Goal: Task Accomplishment & Management: Use online tool/utility

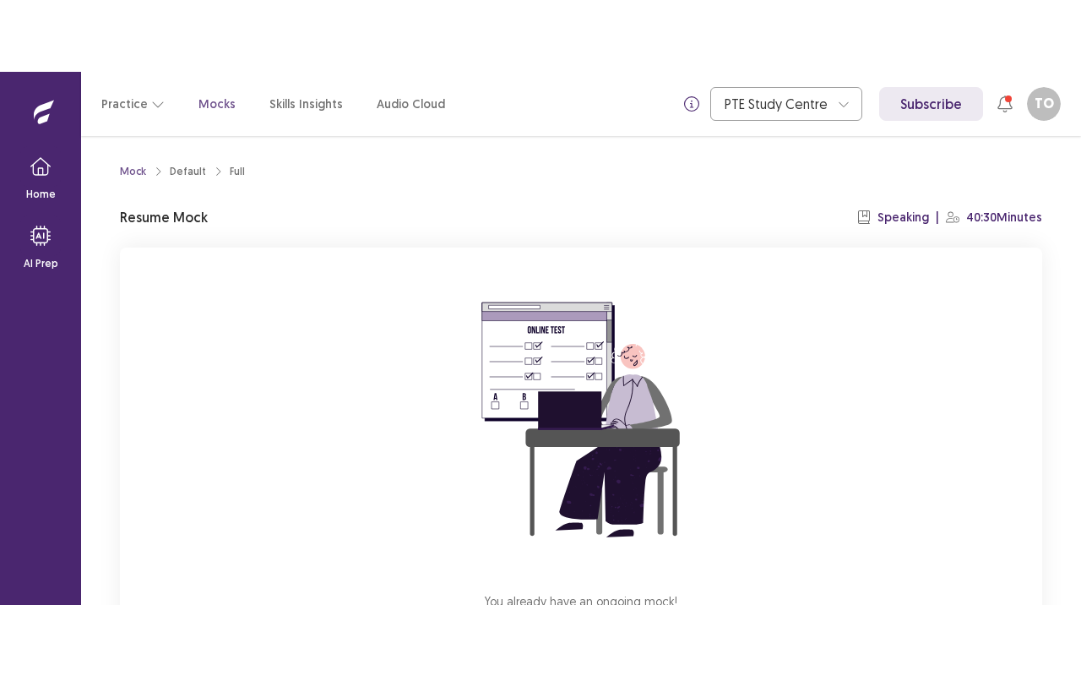
scroll to position [133, 0]
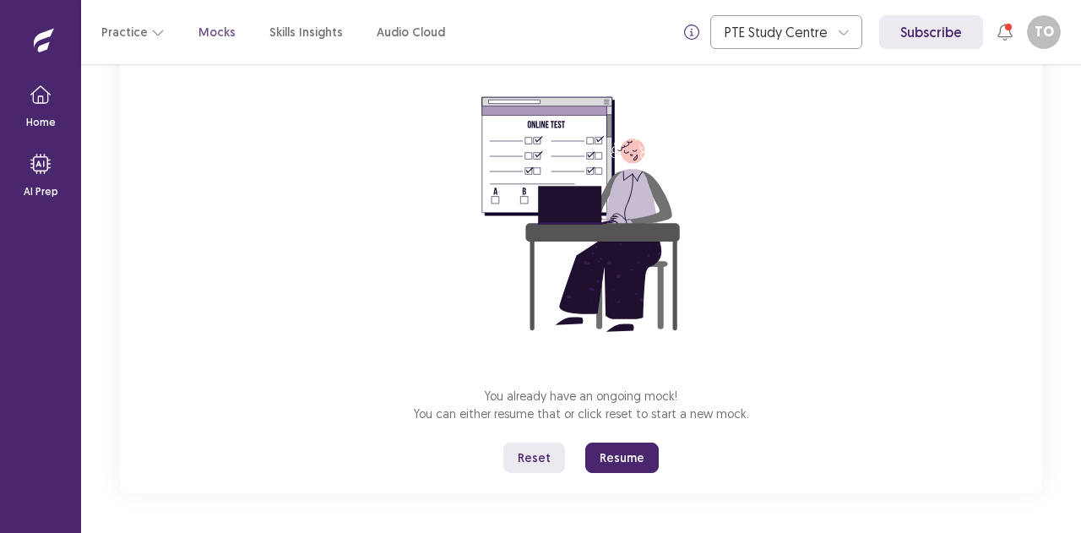
click at [607, 455] on button "Resume" at bounding box center [623, 458] width 74 height 30
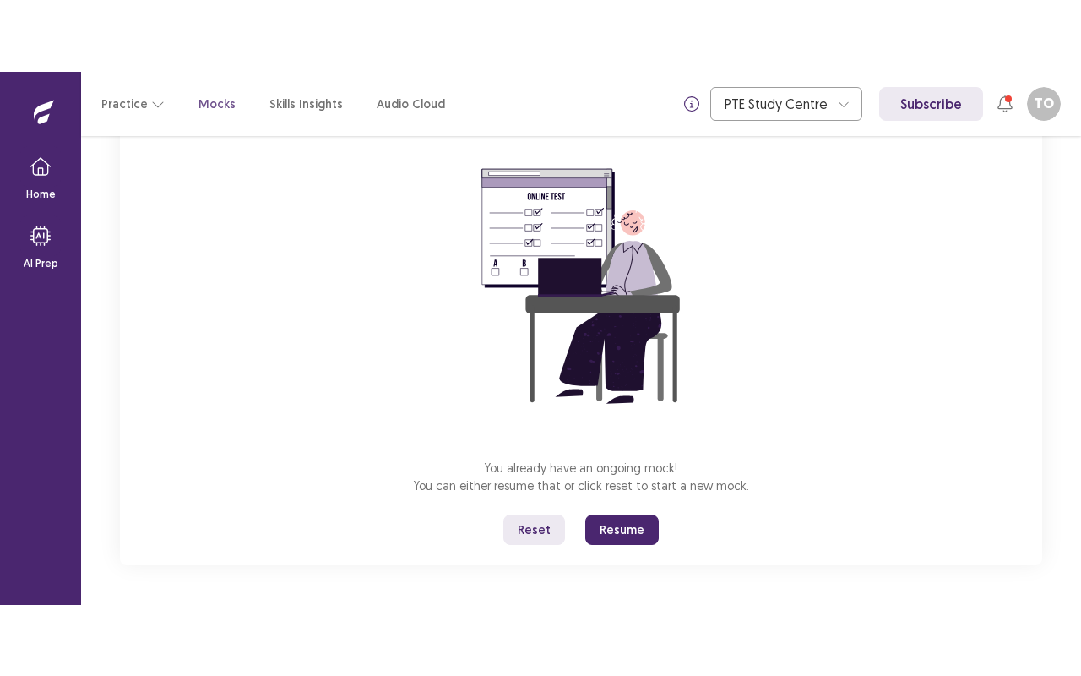
scroll to position [0, 0]
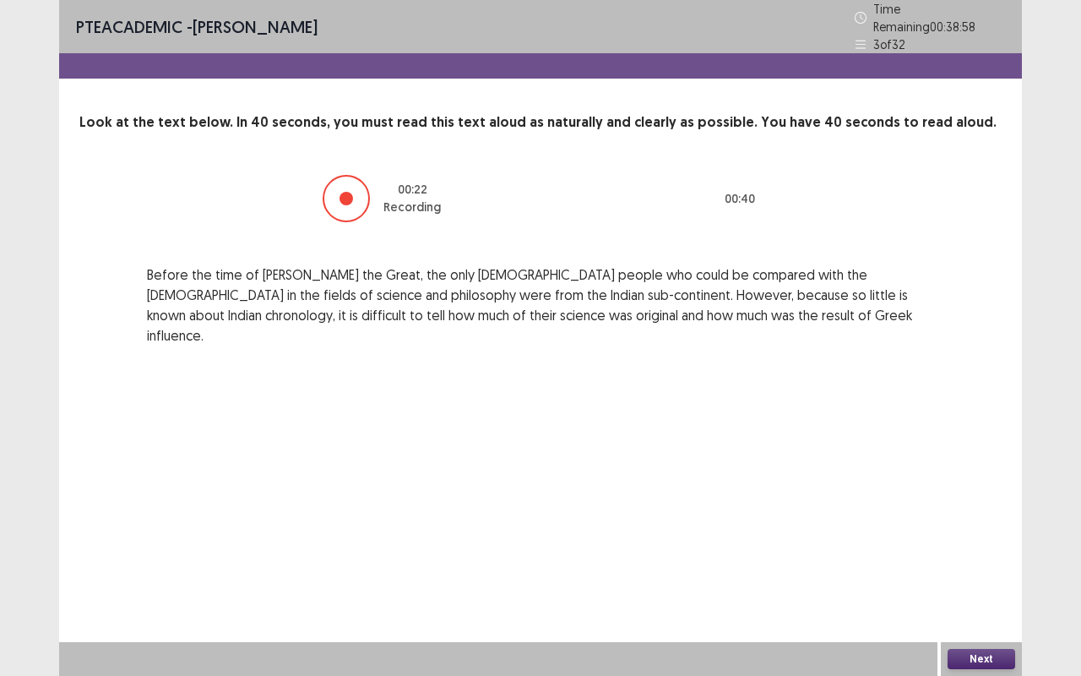
click at [976, 532] on button "Next" at bounding box center [982, 659] width 68 height 20
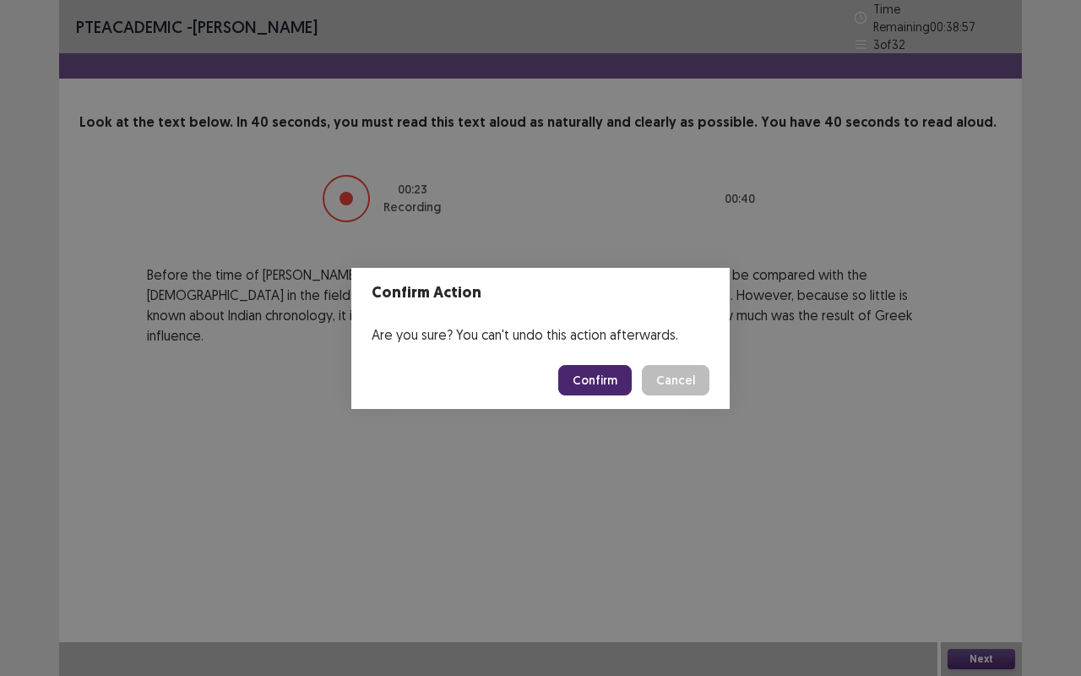
click at [594, 380] on button "Confirm" at bounding box center [595, 380] width 74 height 30
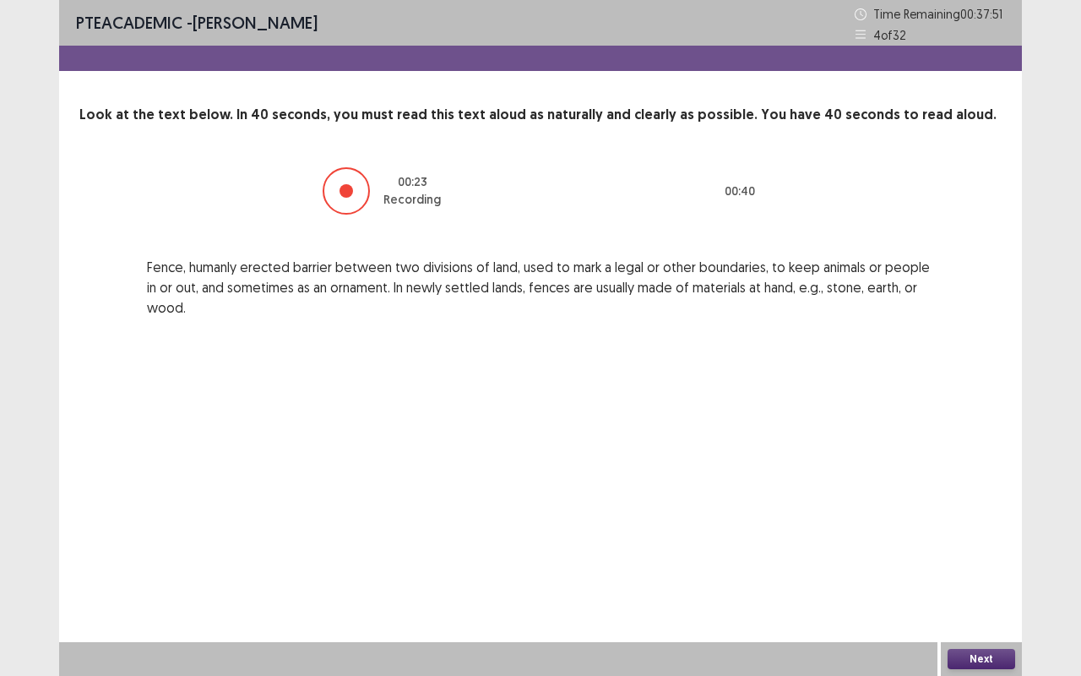
click at [989, 532] on button "Next" at bounding box center [982, 659] width 68 height 20
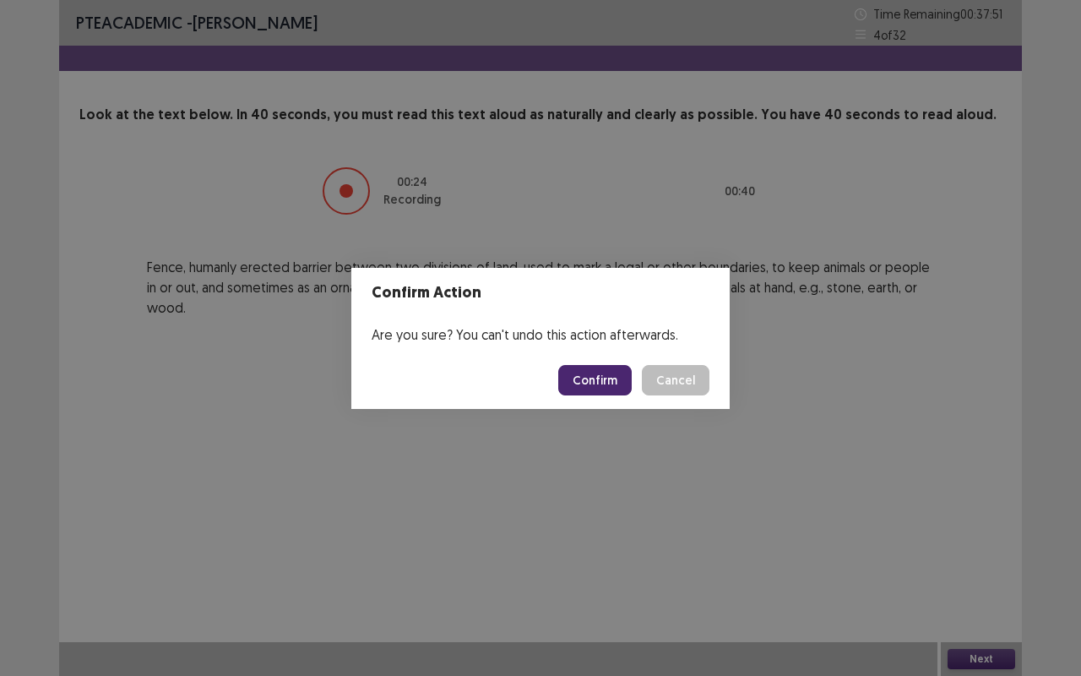
click at [585, 371] on button "Confirm" at bounding box center [595, 380] width 74 height 30
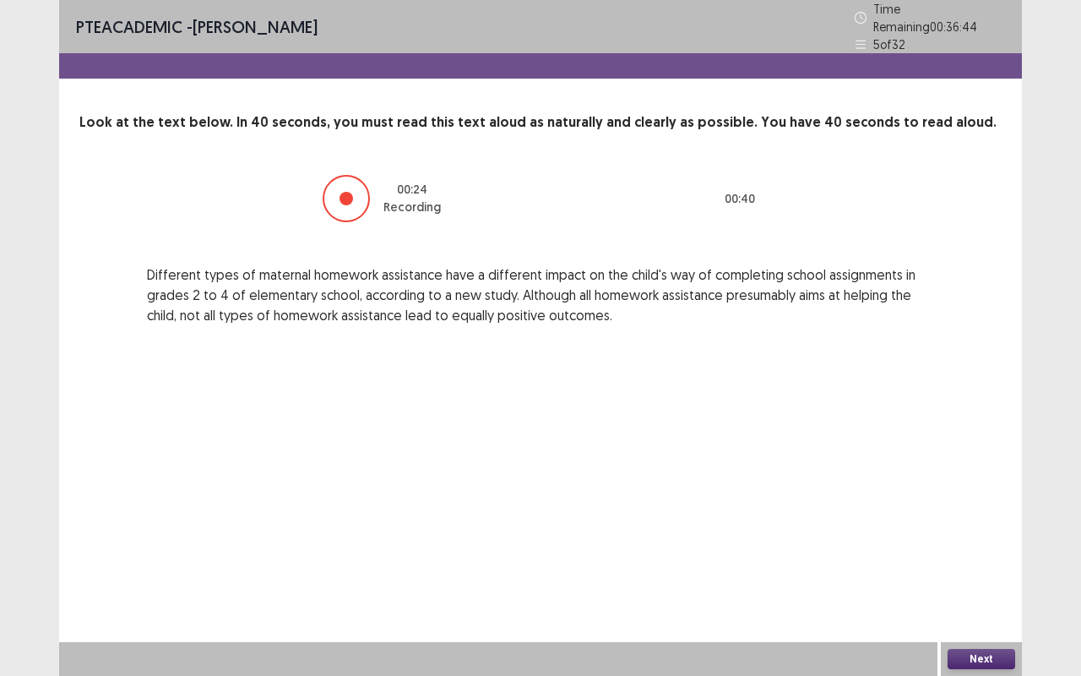
click at [983, 532] on button "Next" at bounding box center [982, 659] width 68 height 20
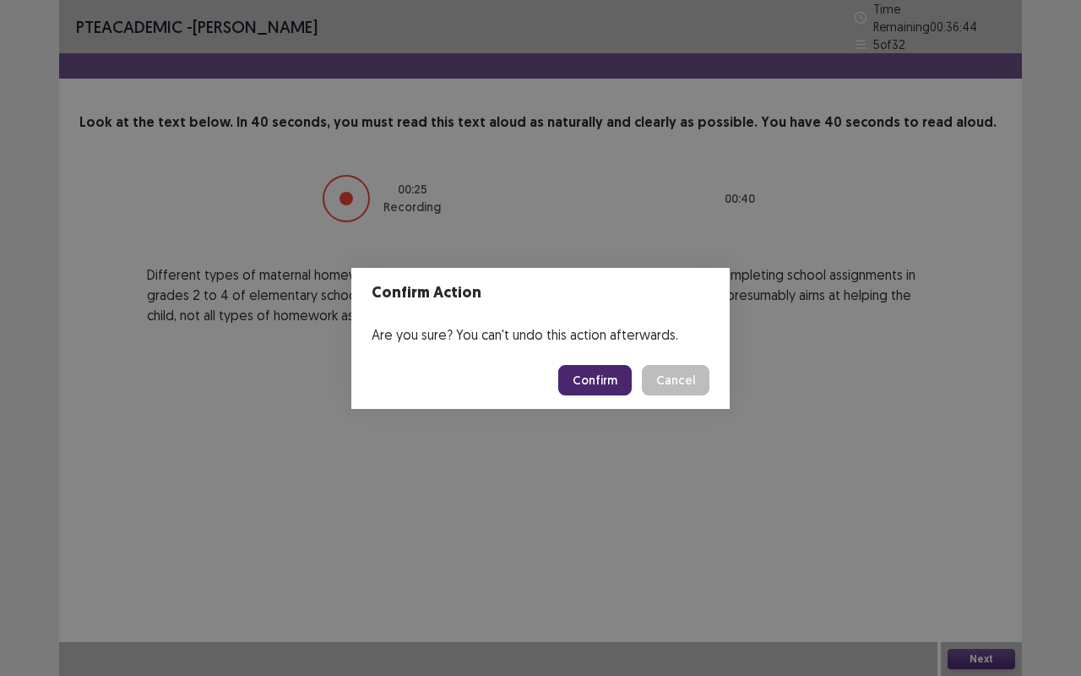
click at [591, 370] on button "Confirm" at bounding box center [595, 380] width 74 height 30
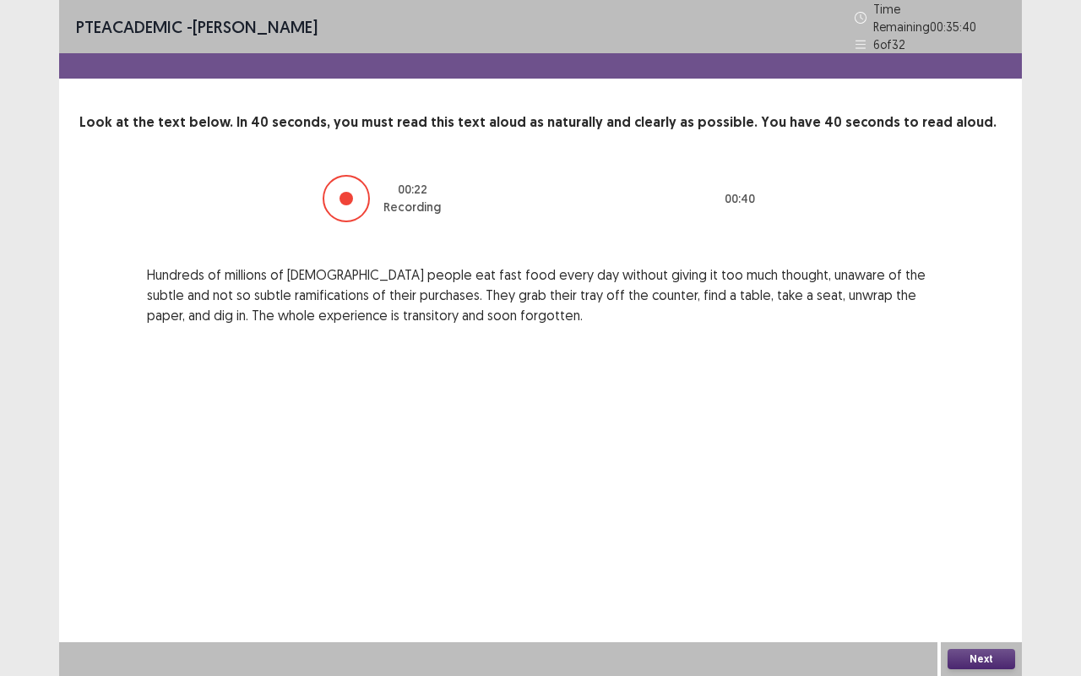
click at [972, 532] on button "Next" at bounding box center [982, 659] width 68 height 20
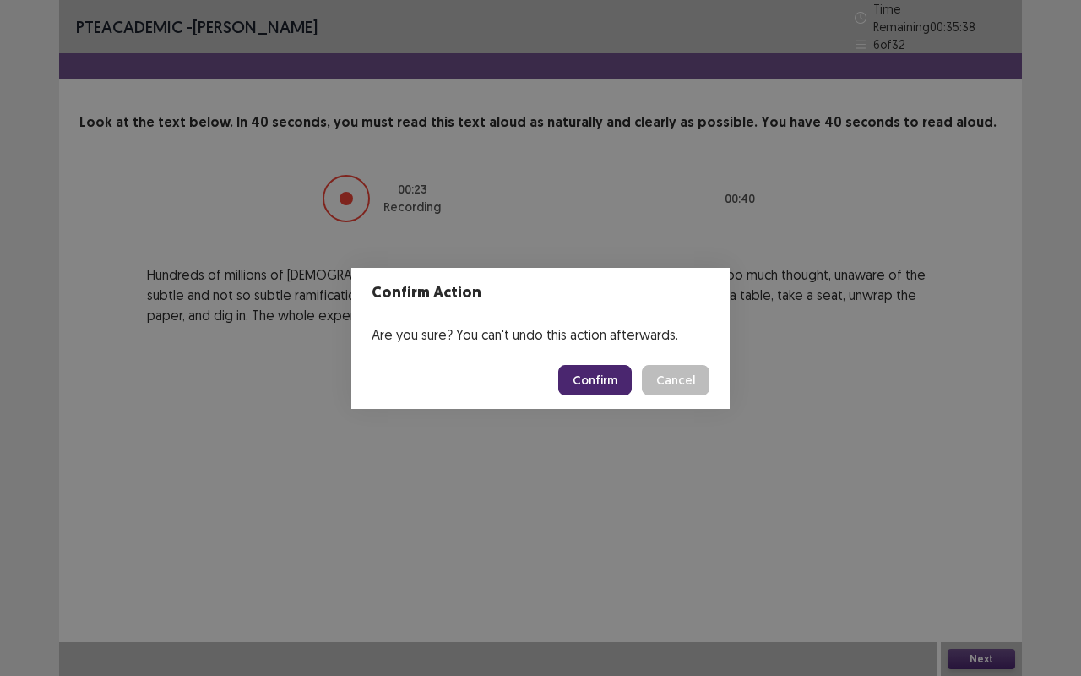
click at [596, 370] on button "Confirm" at bounding box center [595, 380] width 74 height 30
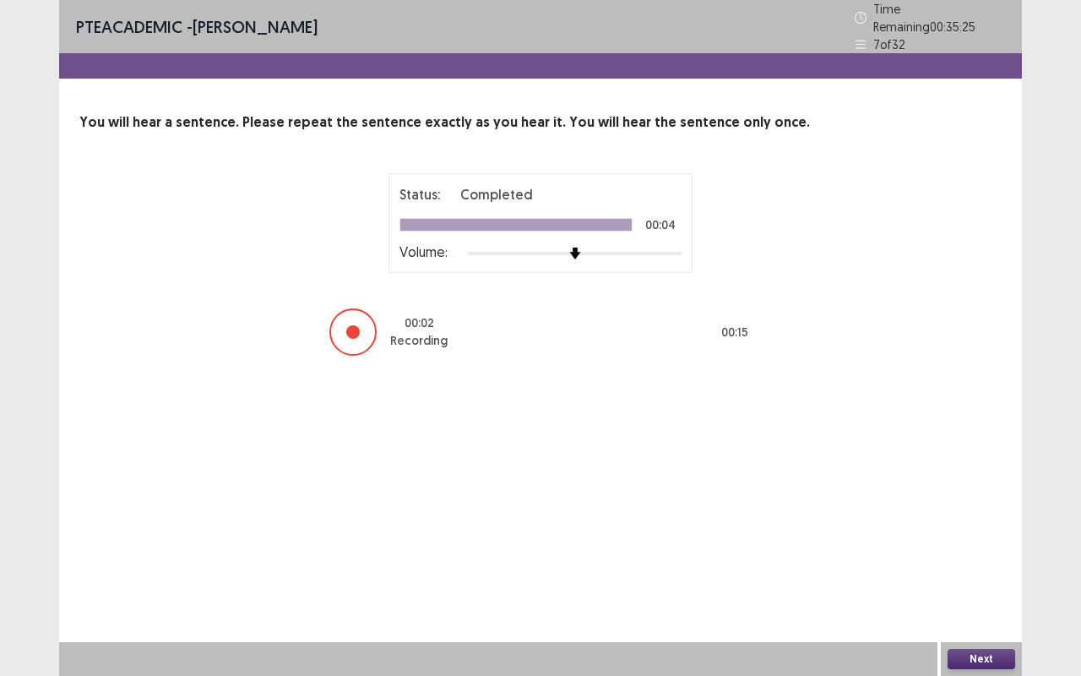
click at [978, 532] on button "Next" at bounding box center [982, 659] width 68 height 20
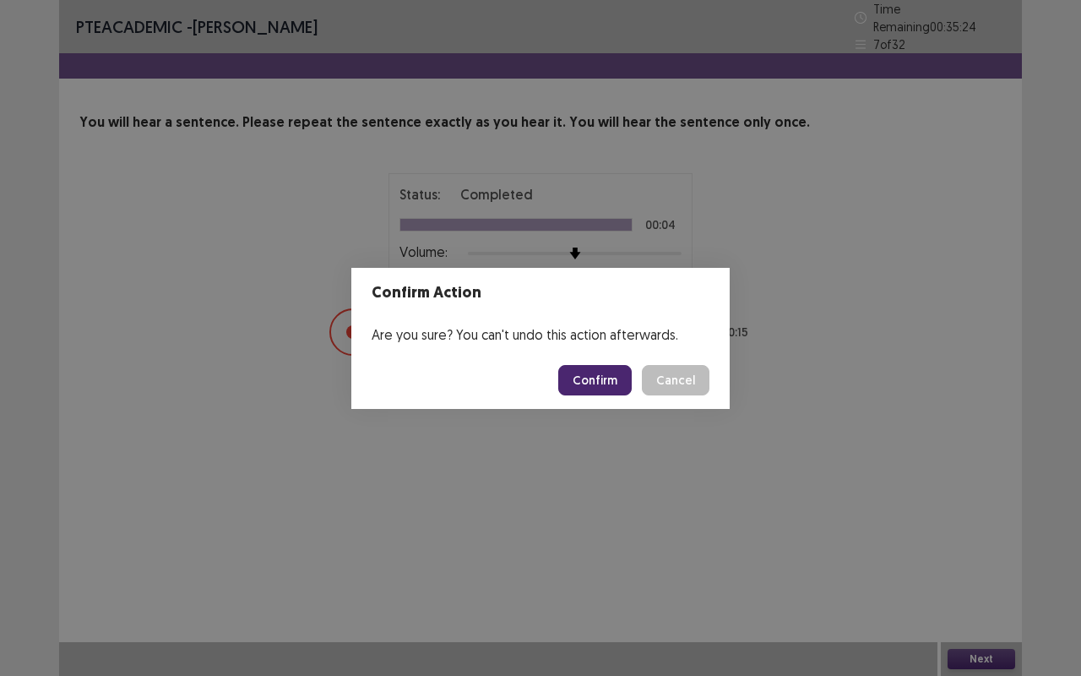
click at [605, 379] on button "Confirm" at bounding box center [595, 380] width 74 height 30
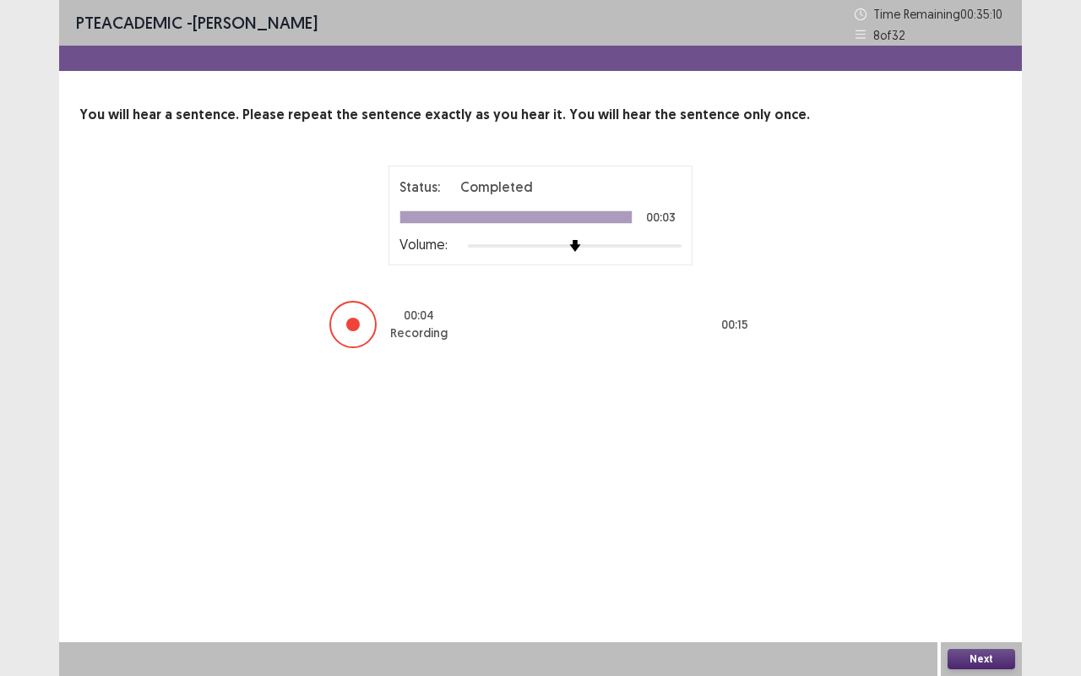
click at [985, 532] on button "Next" at bounding box center [982, 659] width 68 height 20
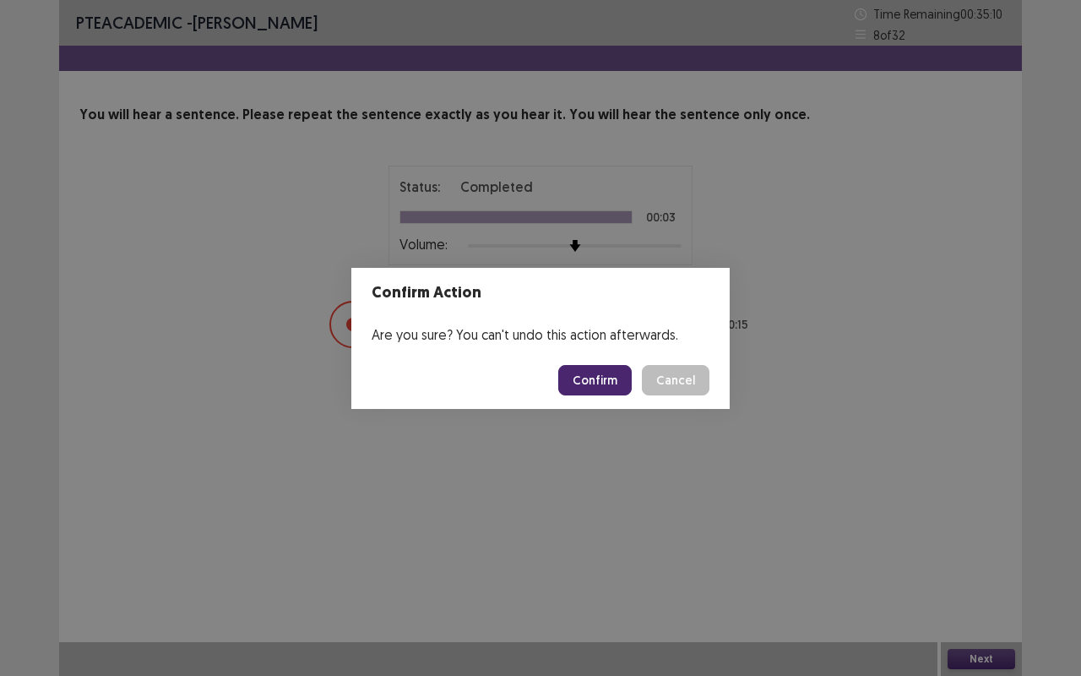
click at [595, 368] on button "Confirm" at bounding box center [595, 380] width 74 height 30
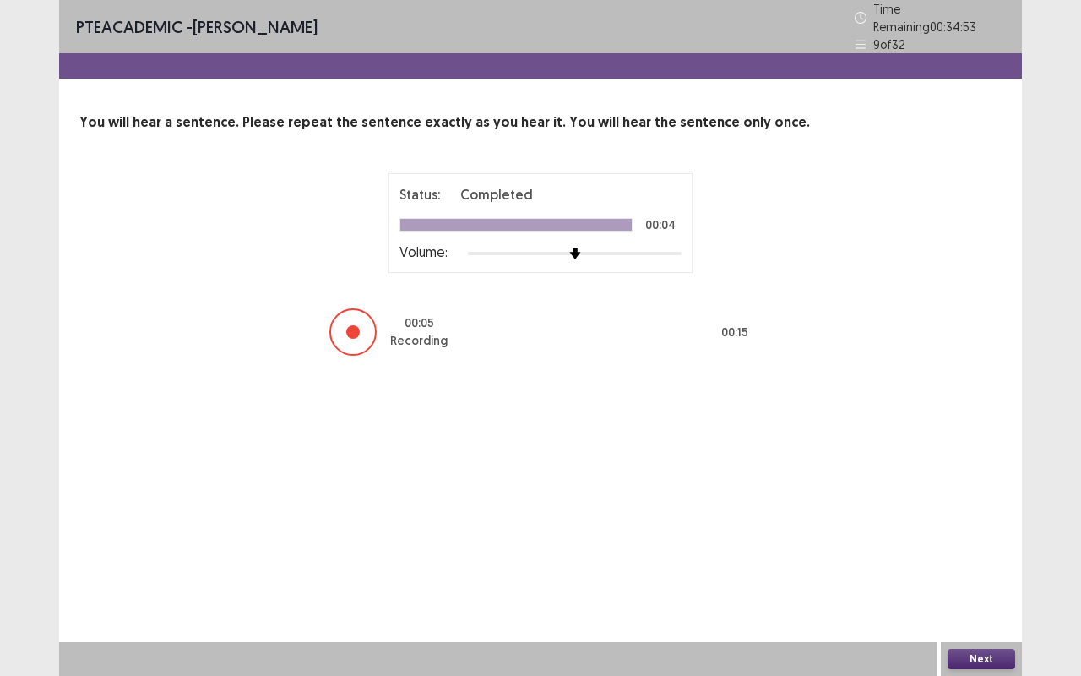
click at [957, 532] on button "Next" at bounding box center [982, 659] width 68 height 20
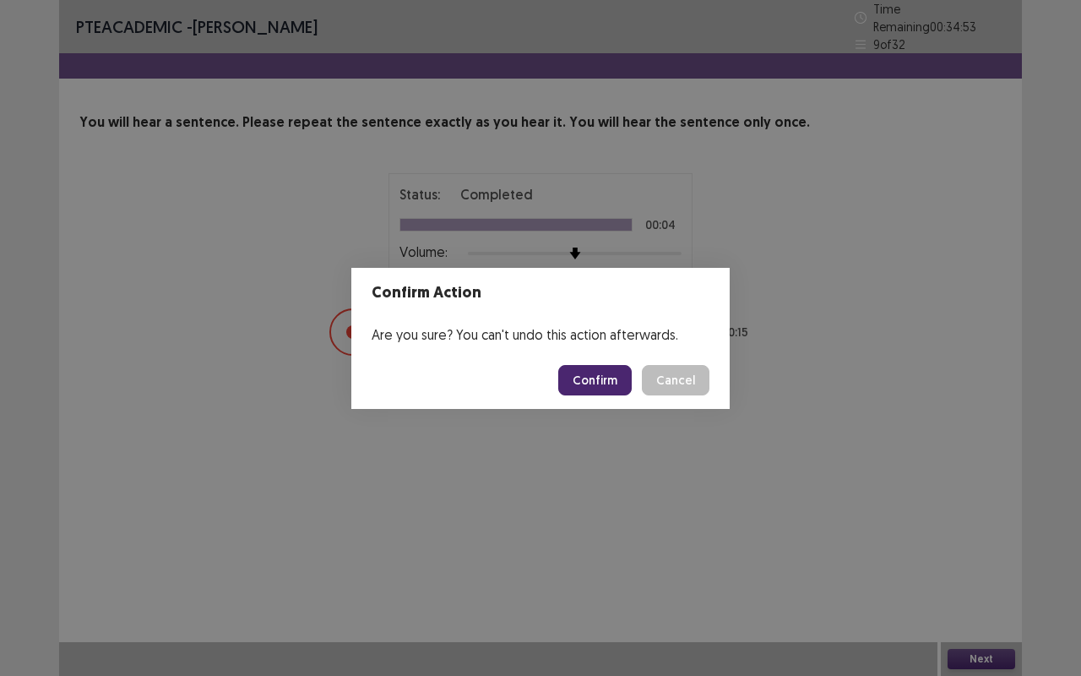
click at [612, 375] on button "Confirm" at bounding box center [595, 380] width 74 height 30
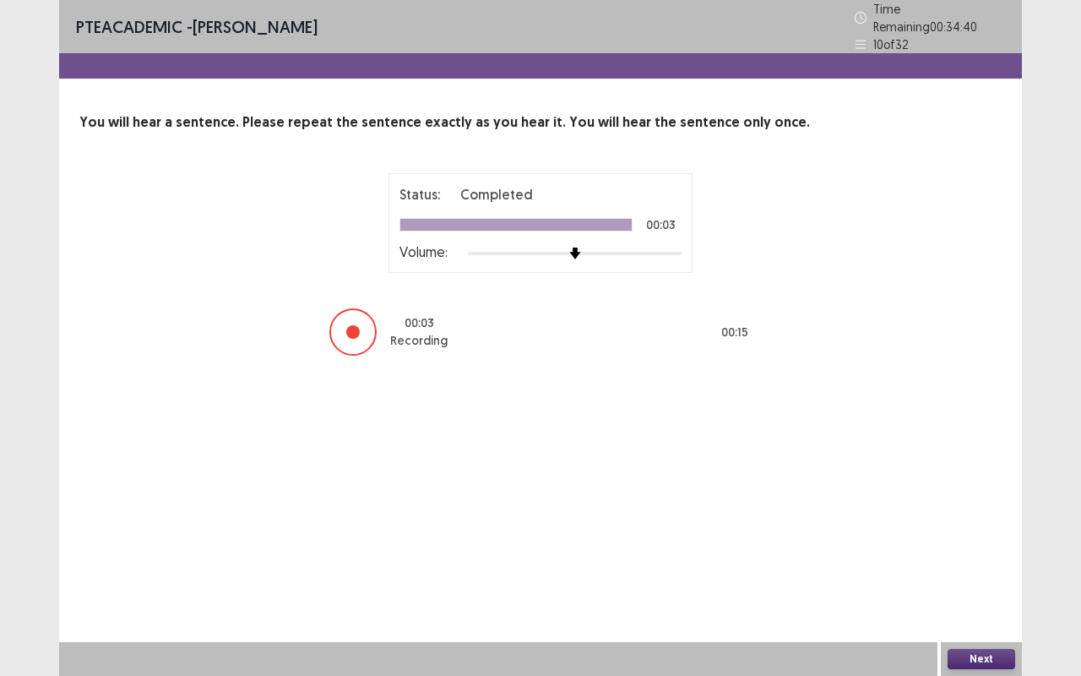
click at [977, 532] on button "Next" at bounding box center [982, 659] width 68 height 20
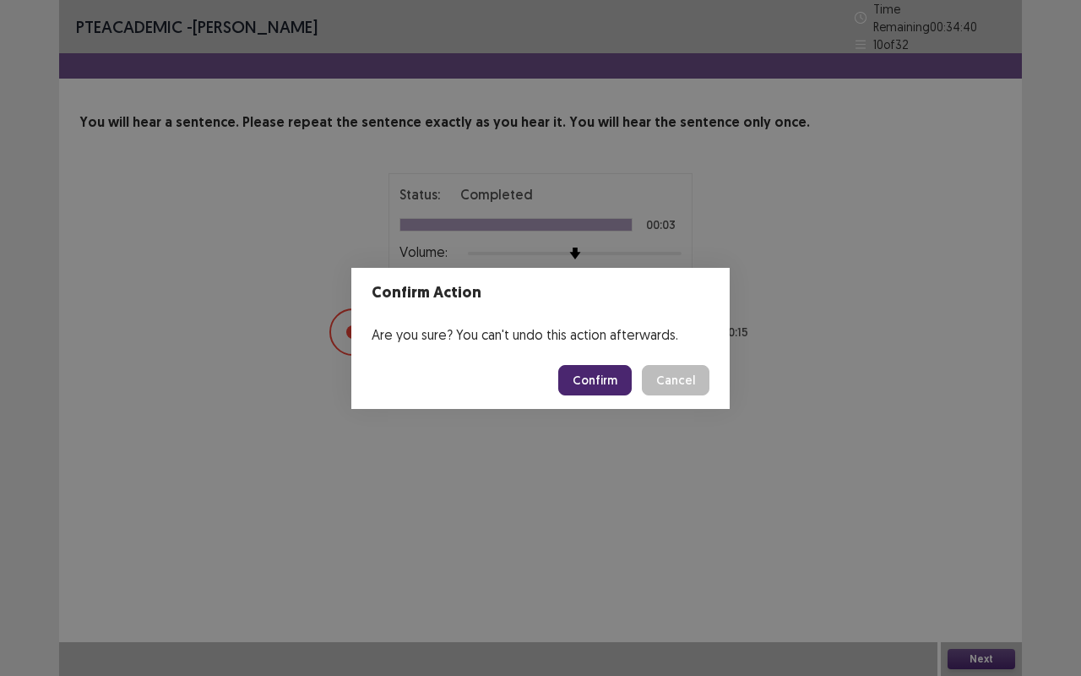
click at [610, 385] on button "Confirm" at bounding box center [595, 380] width 74 height 30
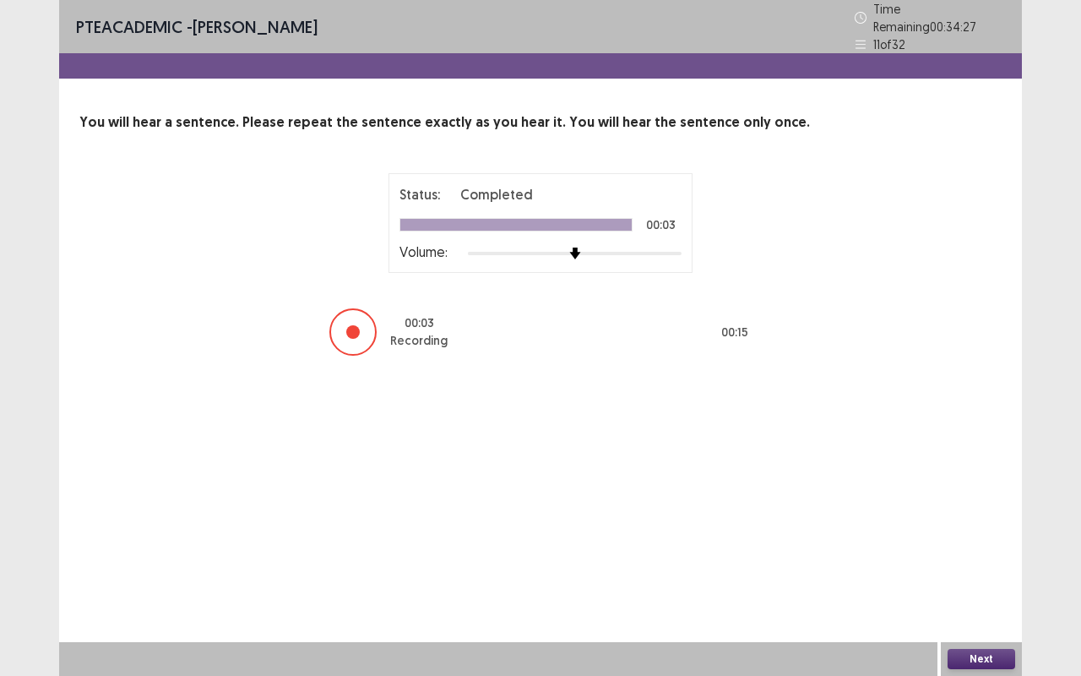
click at [968, 532] on button "Next" at bounding box center [982, 659] width 68 height 20
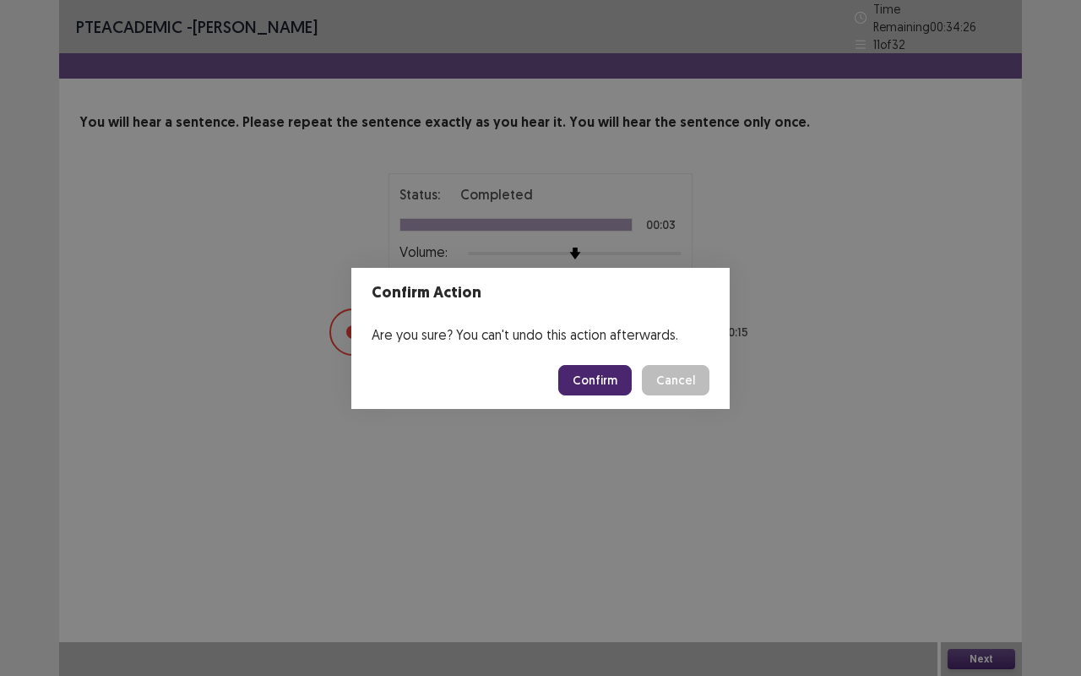
click at [601, 378] on button "Confirm" at bounding box center [595, 380] width 74 height 30
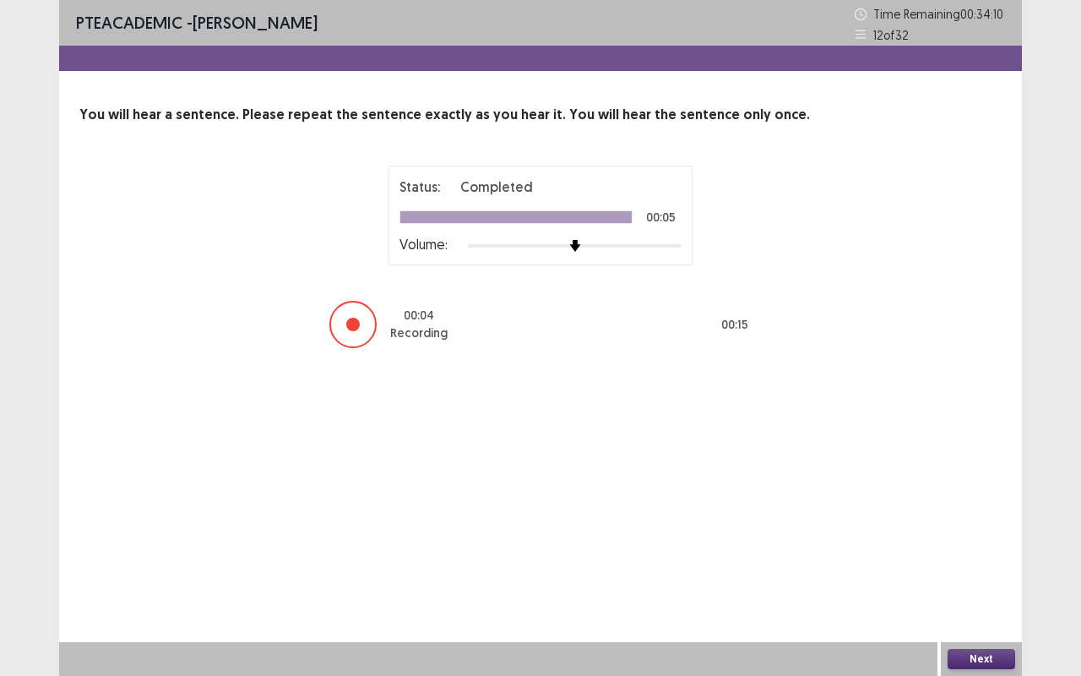
click at [978, 532] on button "Next" at bounding box center [982, 659] width 68 height 20
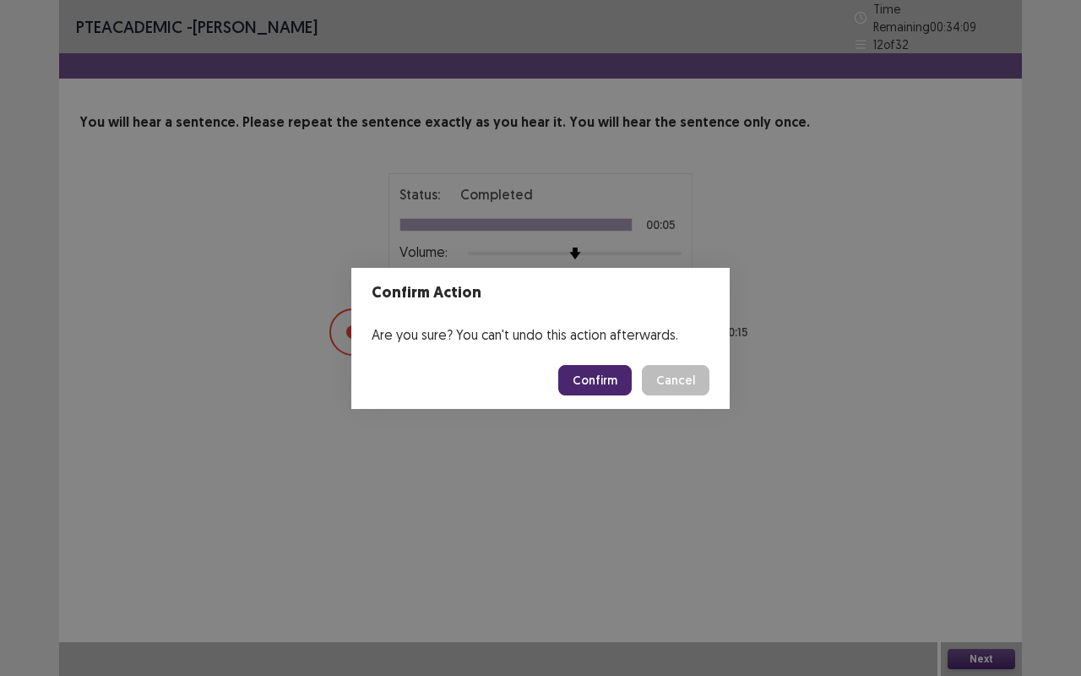
click at [591, 374] on button "Confirm" at bounding box center [595, 380] width 74 height 30
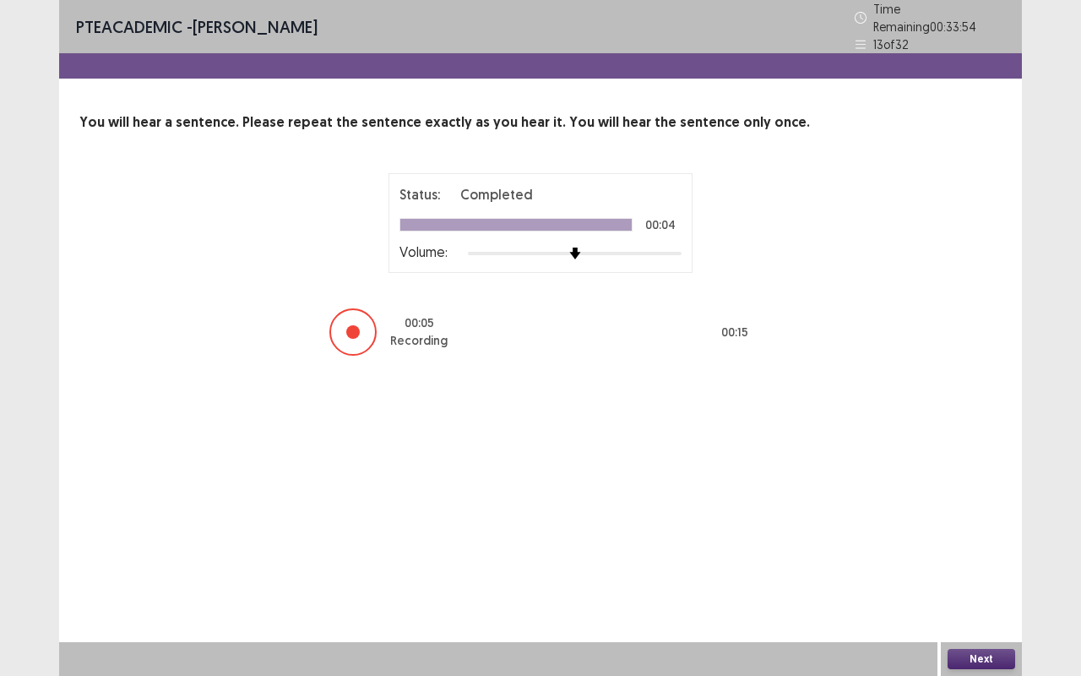
click at [989, 532] on button "Next" at bounding box center [982, 659] width 68 height 20
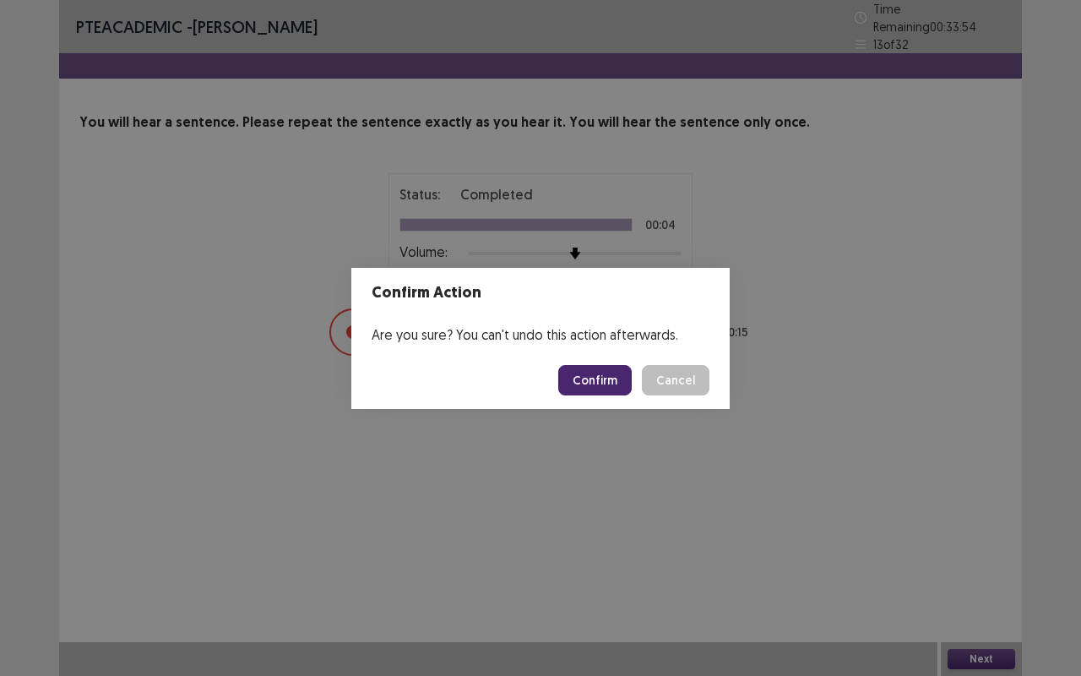
click at [608, 380] on button "Confirm" at bounding box center [595, 380] width 74 height 30
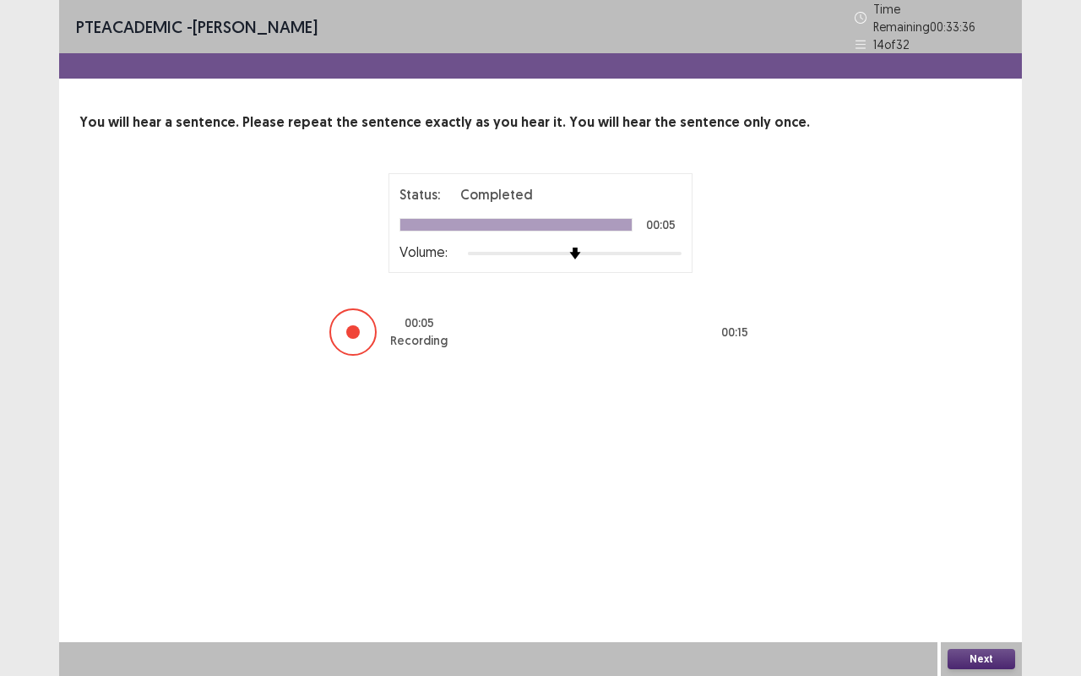
click at [971, 532] on button "Next" at bounding box center [982, 659] width 68 height 20
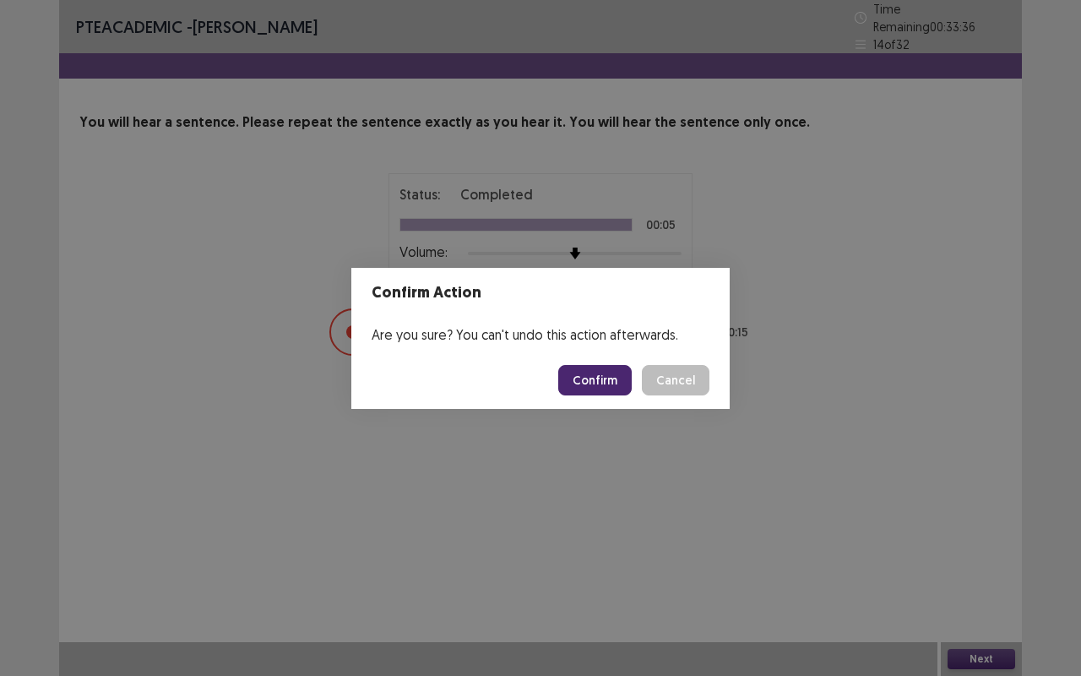
click at [596, 376] on button "Confirm" at bounding box center [595, 380] width 74 height 30
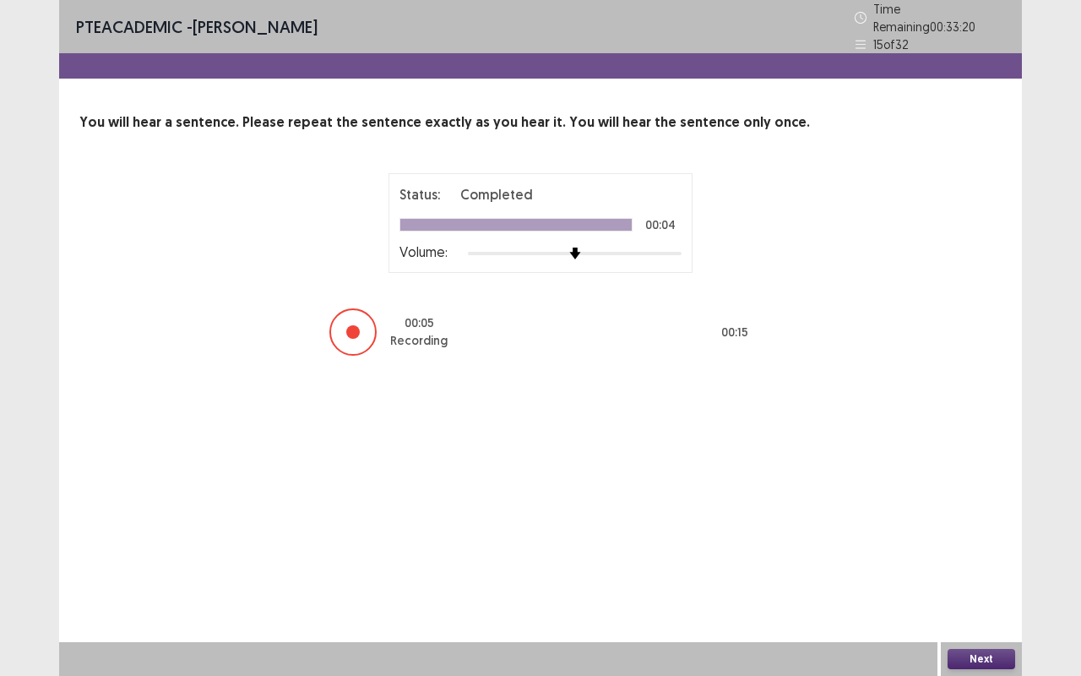
click at [972, 532] on button "Next" at bounding box center [982, 659] width 68 height 20
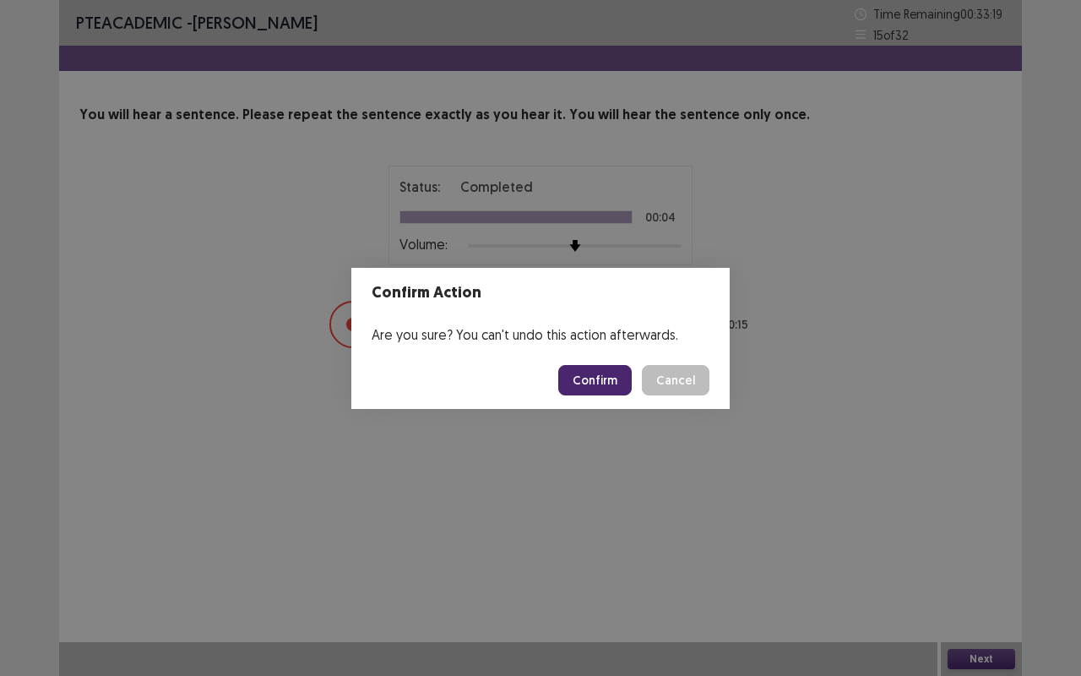
click at [596, 369] on button "Confirm" at bounding box center [595, 380] width 74 height 30
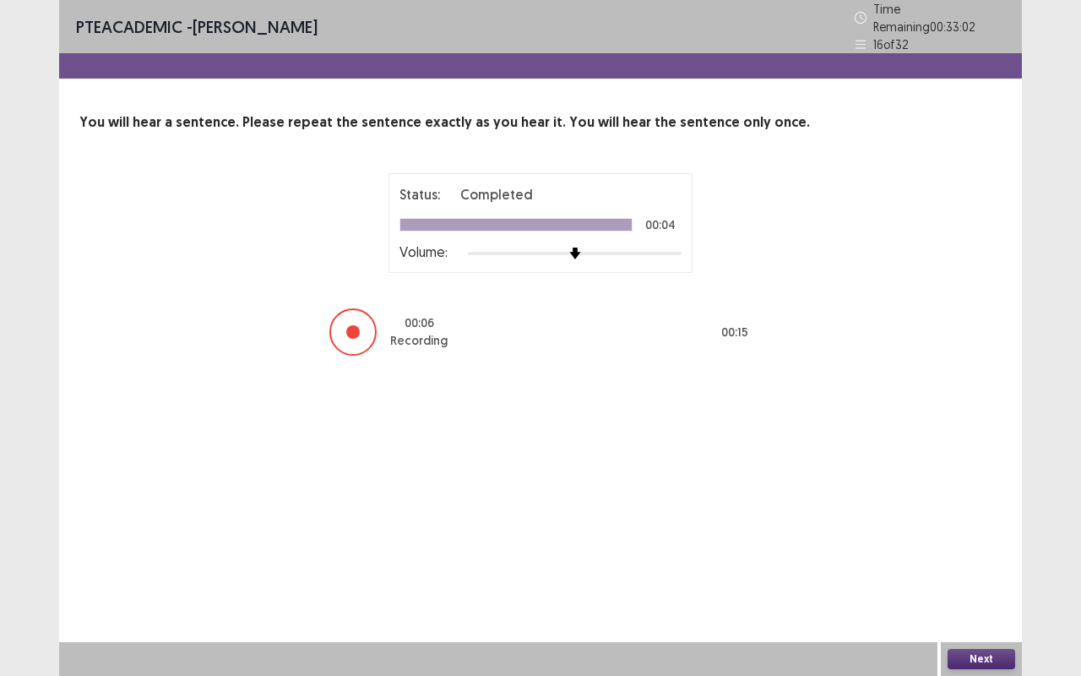
click at [965, 532] on button "Next" at bounding box center [982, 659] width 68 height 20
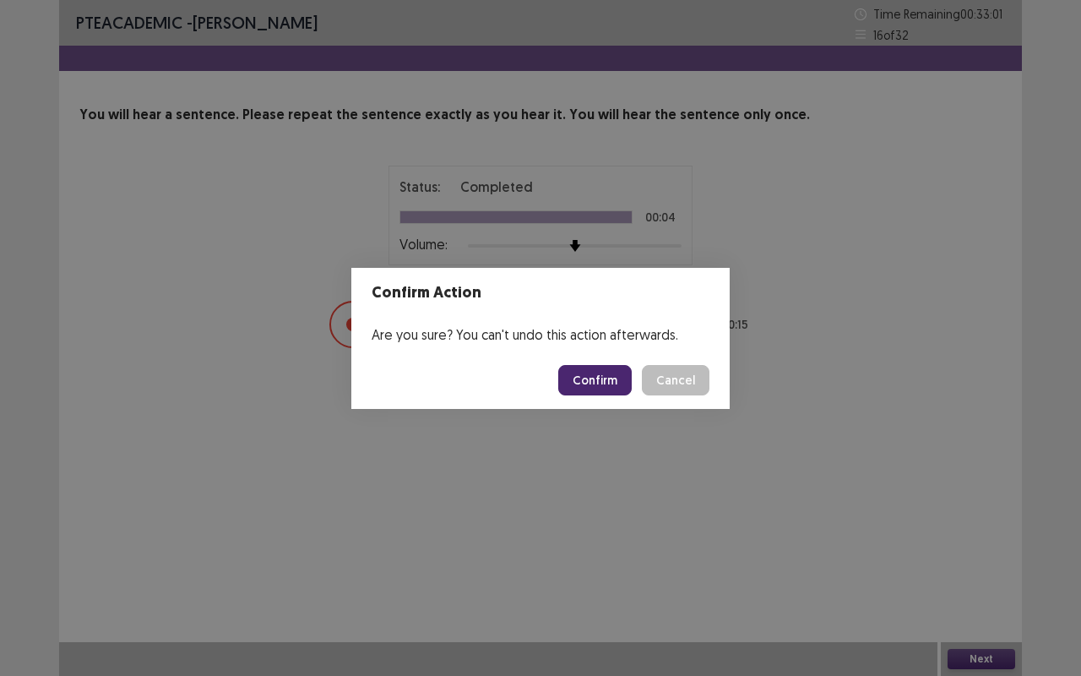
click at [589, 380] on button "Confirm" at bounding box center [595, 380] width 74 height 30
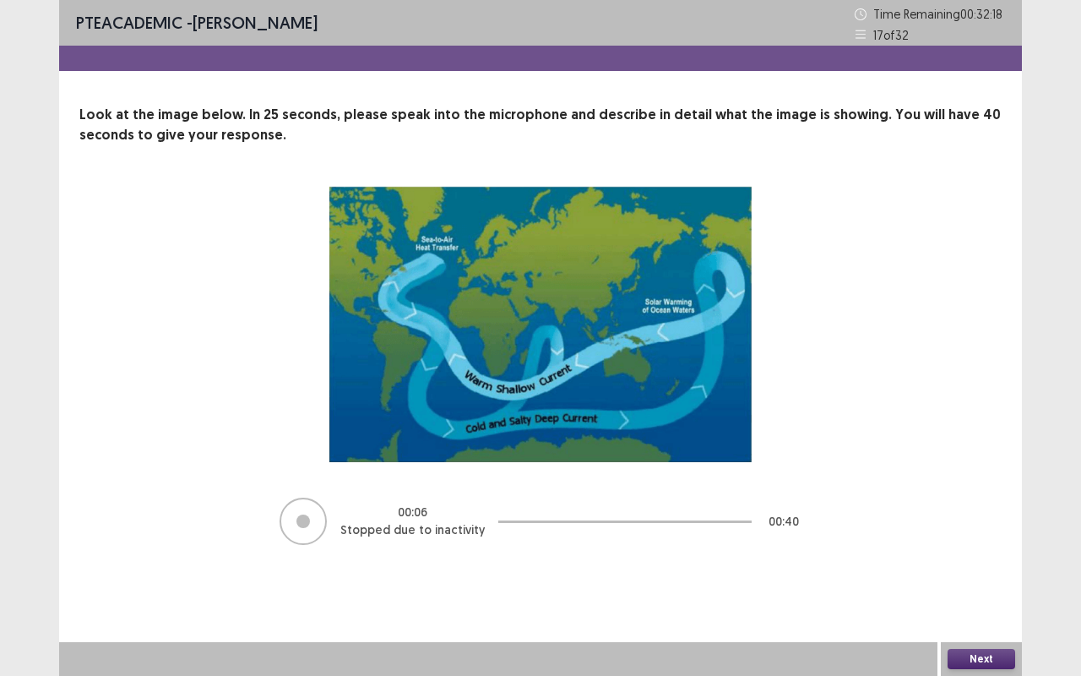
click at [977, 532] on button "Next" at bounding box center [982, 659] width 68 height 20
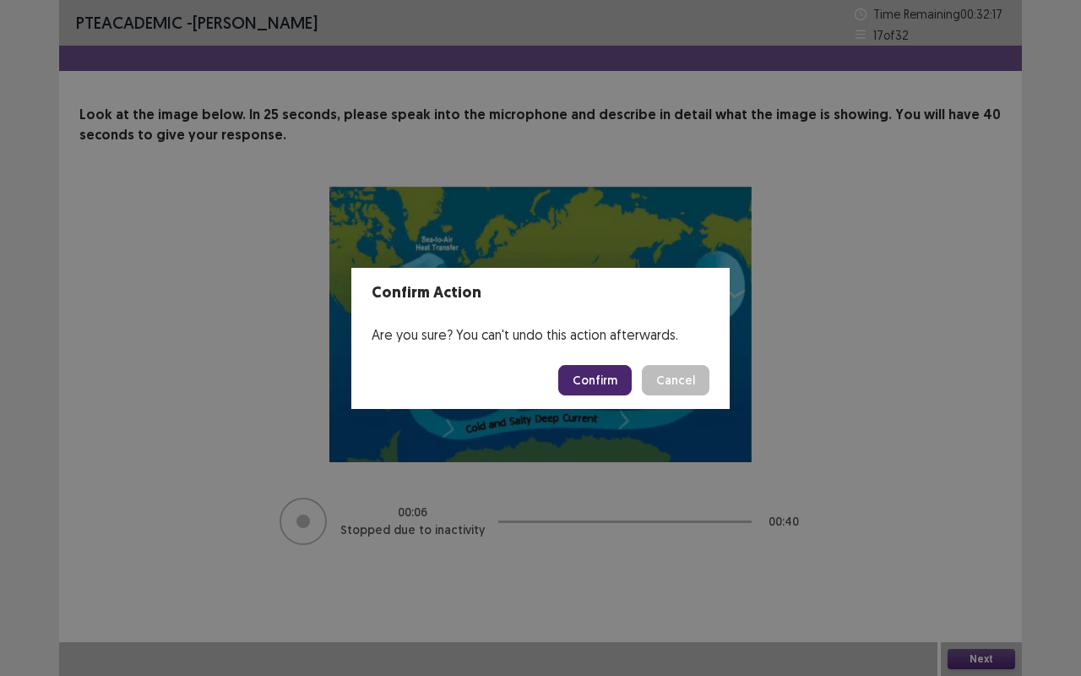
click at [616, 379] on button "Confirm" at bounding box center [595, 380] width 74 height 30
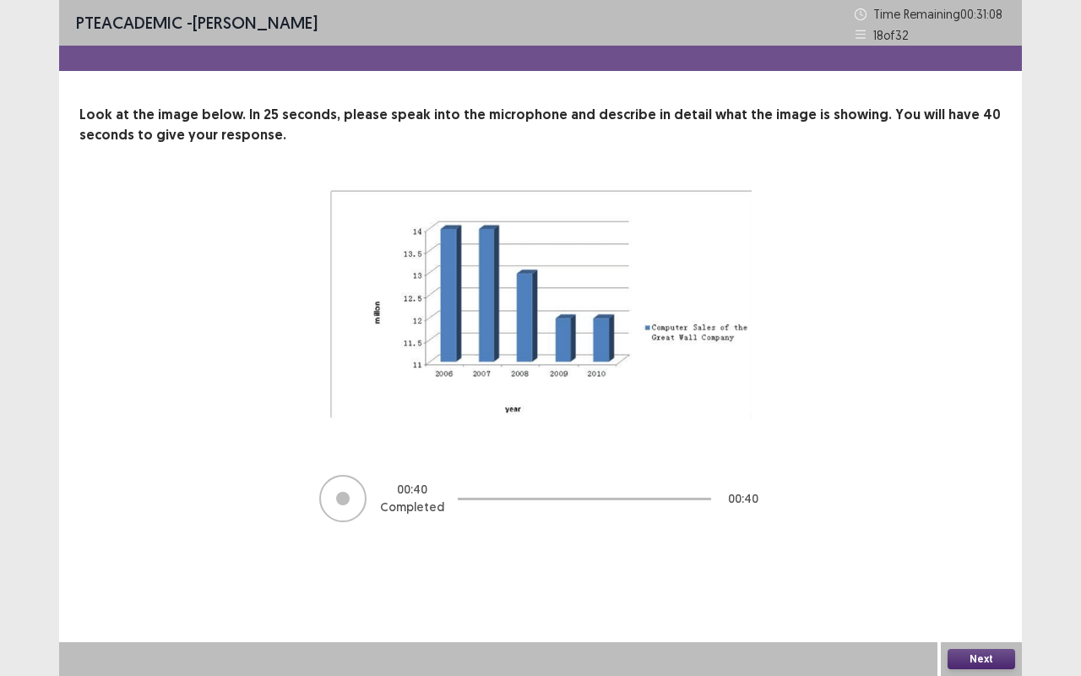
click at [983, 532] on button "Next" at bounding box center [982, 659] width 68 height 20
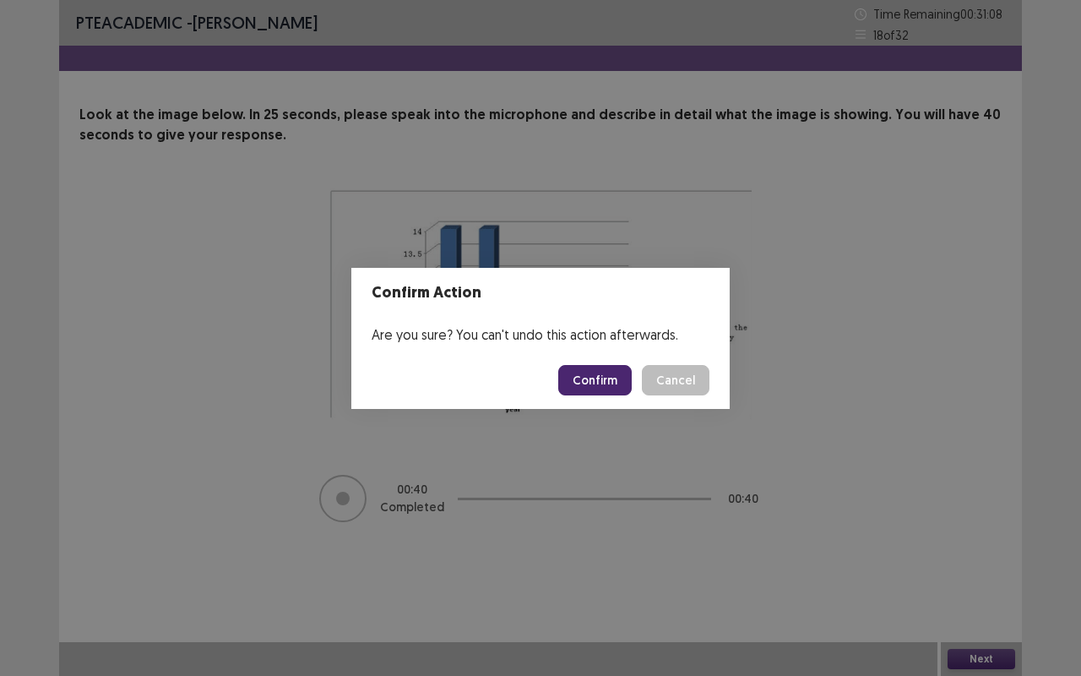
click at [600, 371] on button "Confirm" at bounding box center [595, 380] width 74 height 30
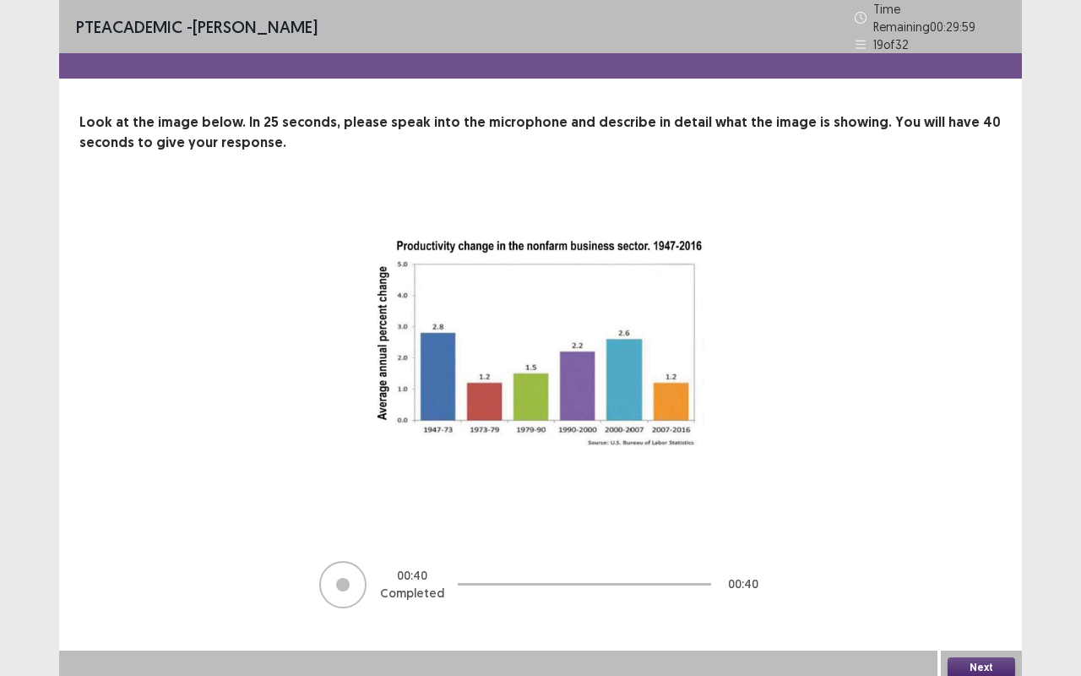
click at [995, 532] on button "Next" at bounding box center [982, 667] width 68 height 20
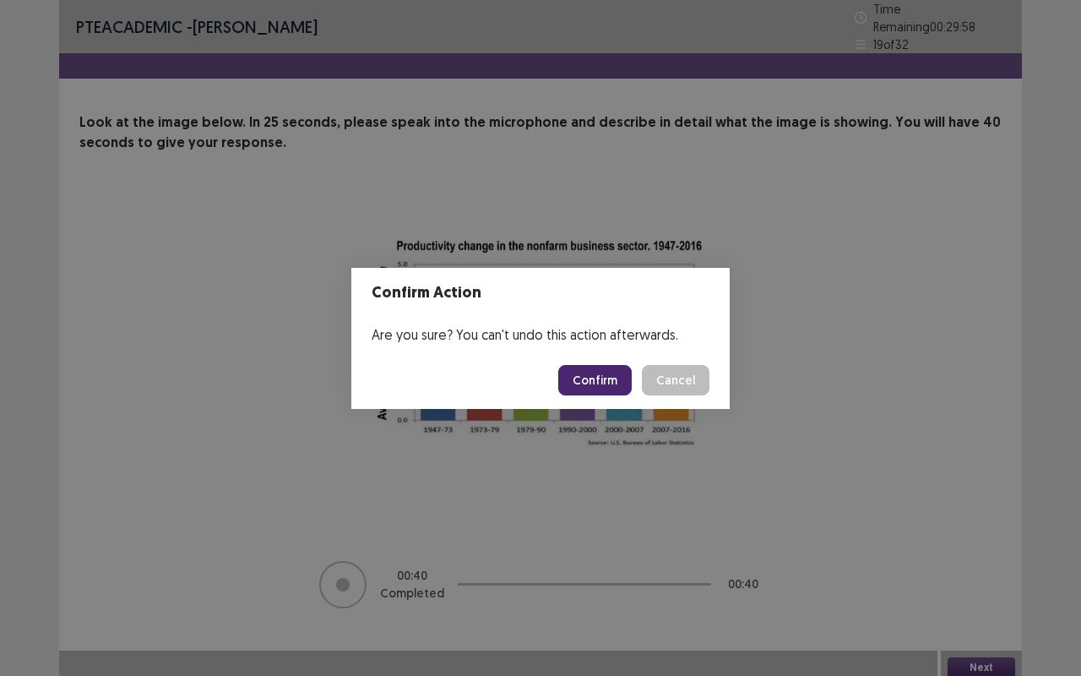
click at [607, 377] on button "Confirm" at bounding box center [595, 380] width 74 height 30
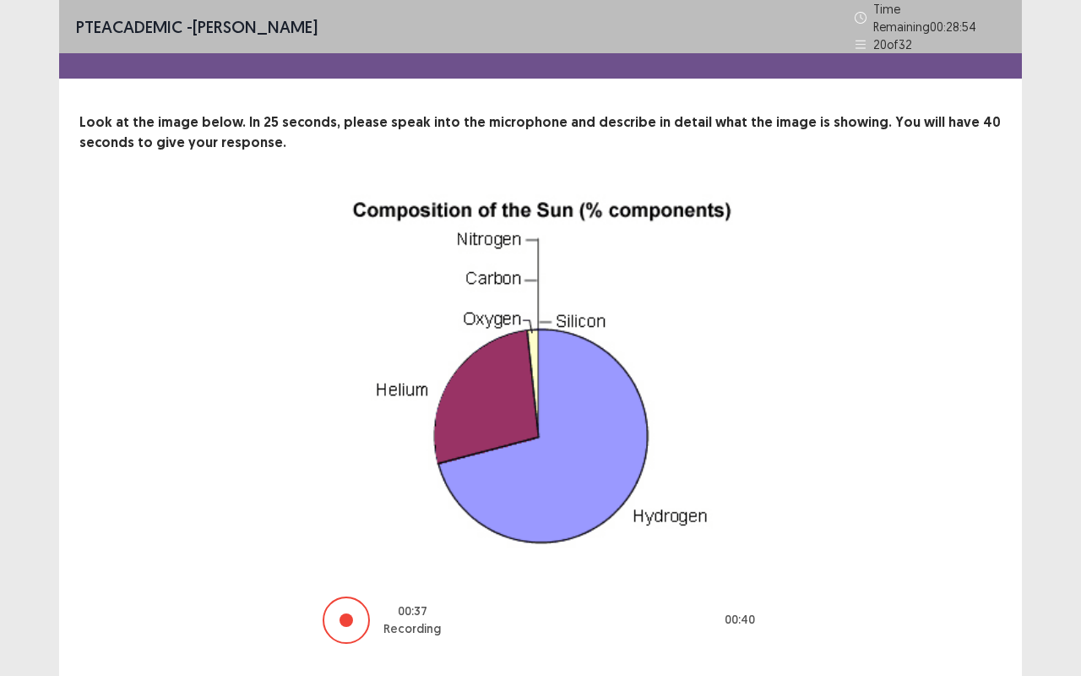
scroll to position [35, 0]
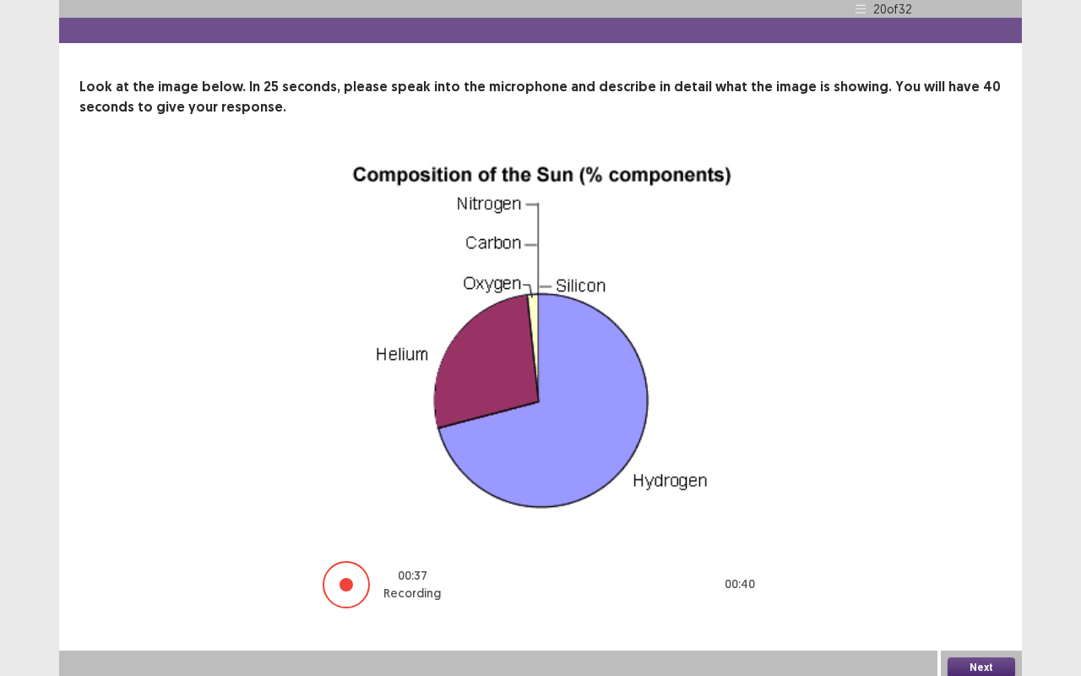
click at [985, 532] on button "Next" at bounding box center [982, 667] width 68 height 20
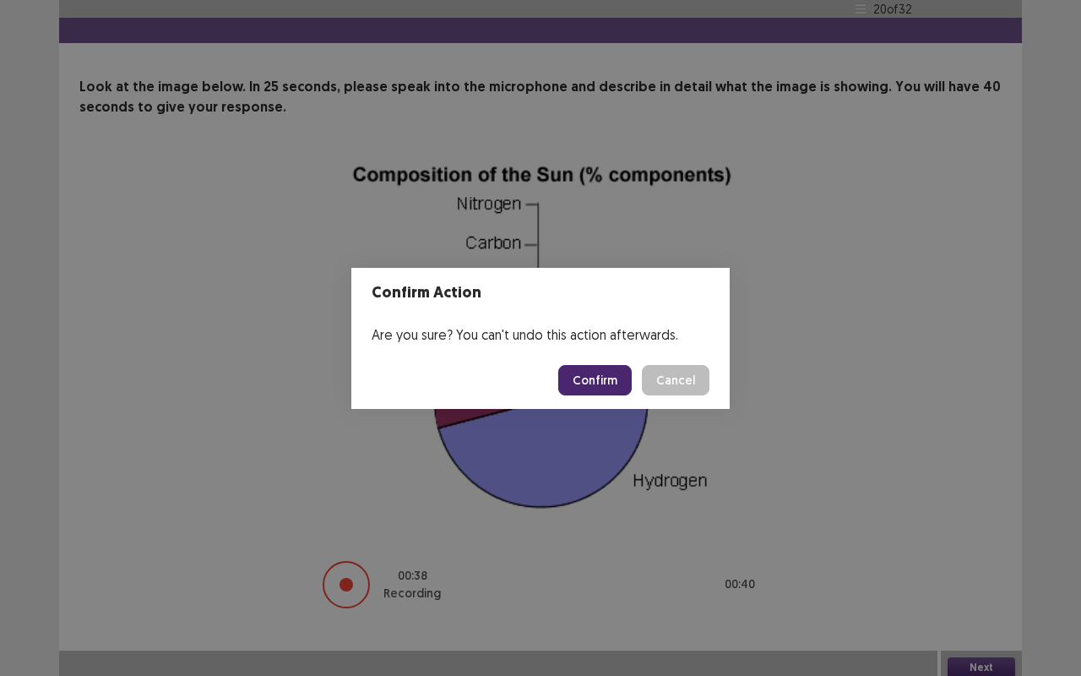
click at [600, 380] on button "Confirm" at bounding box center [595, 380] width 74 height 30
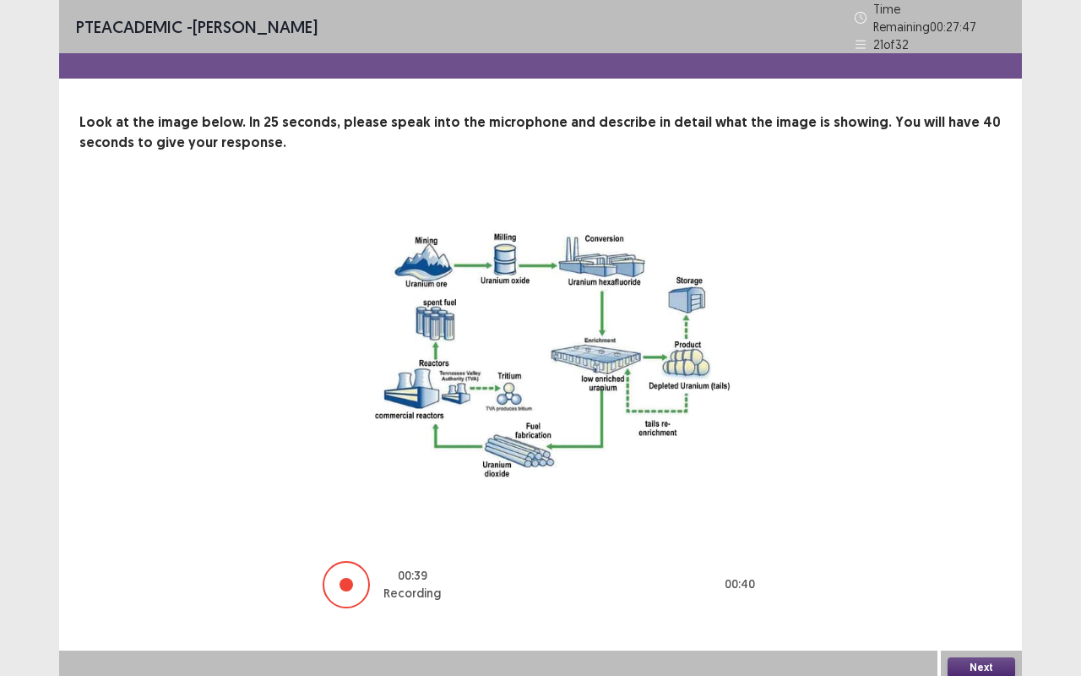
click at [975, 532] on button "Next" at bounding box center [982, 667] width 68 height 20
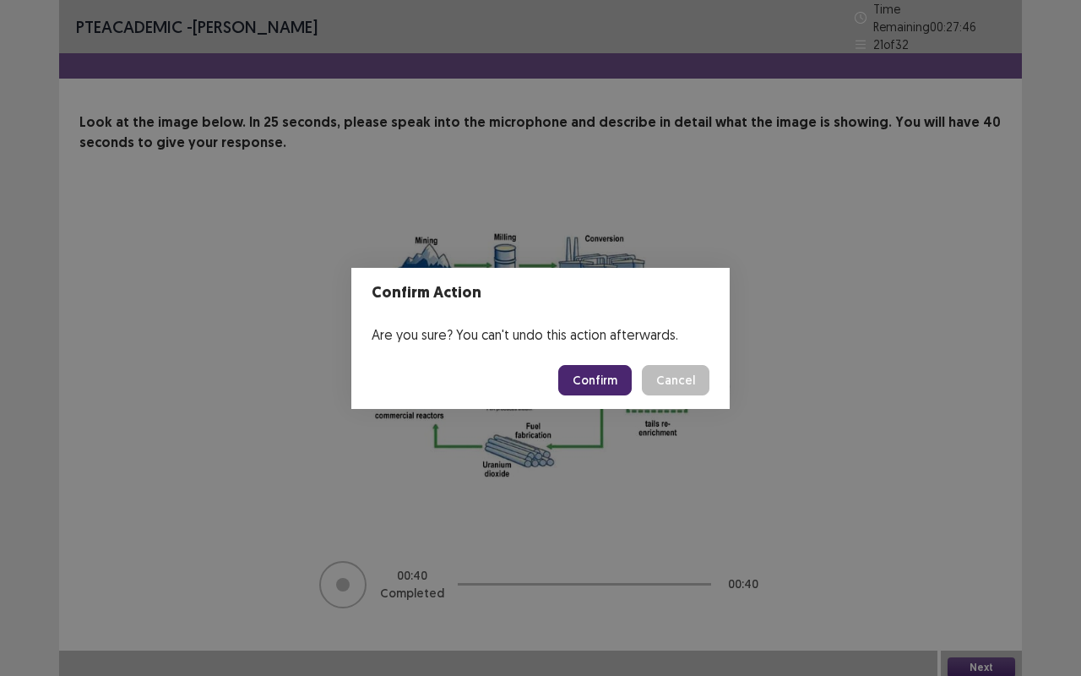
click at [610, 377] on button "Confirm" at bounding box center [595, 380] width 74 height 30
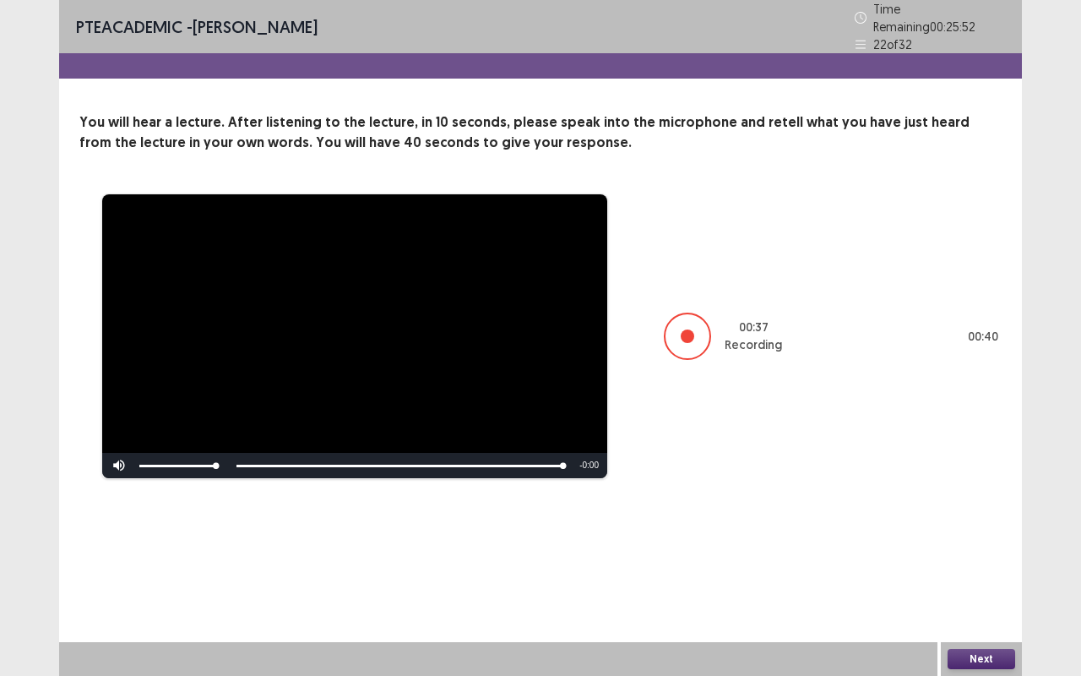
click at [983, 532] on button "Next" at bounding box center [982, 659] width 68 height 20
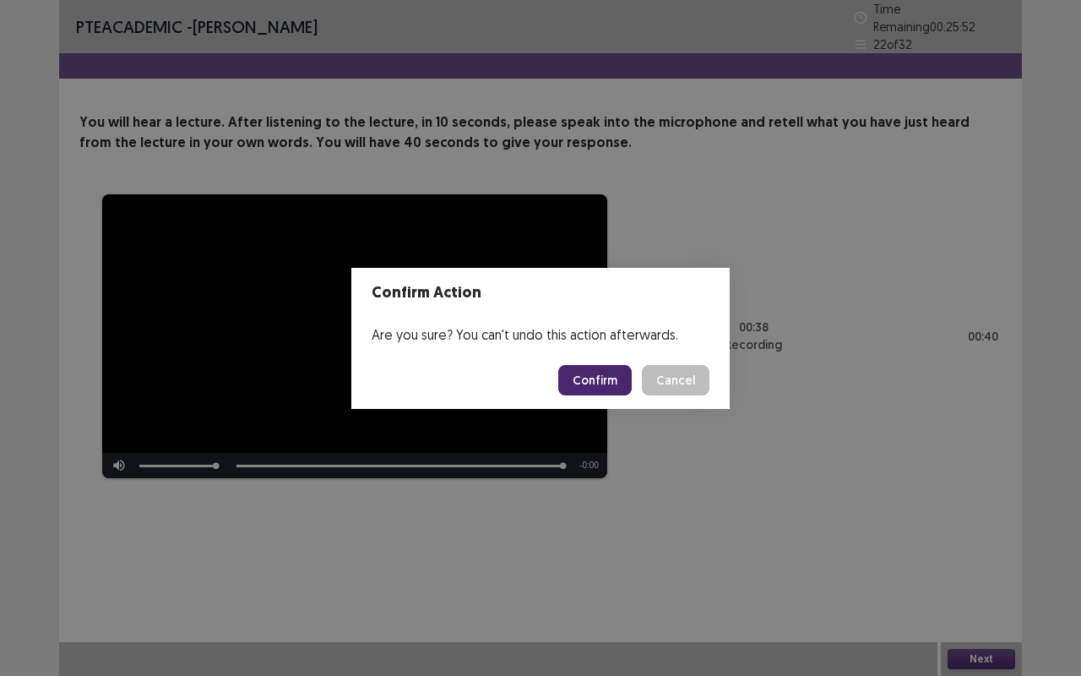
click at [593, 379] on button "Confirm" at bounding box center [595, 380] width 74 height 30
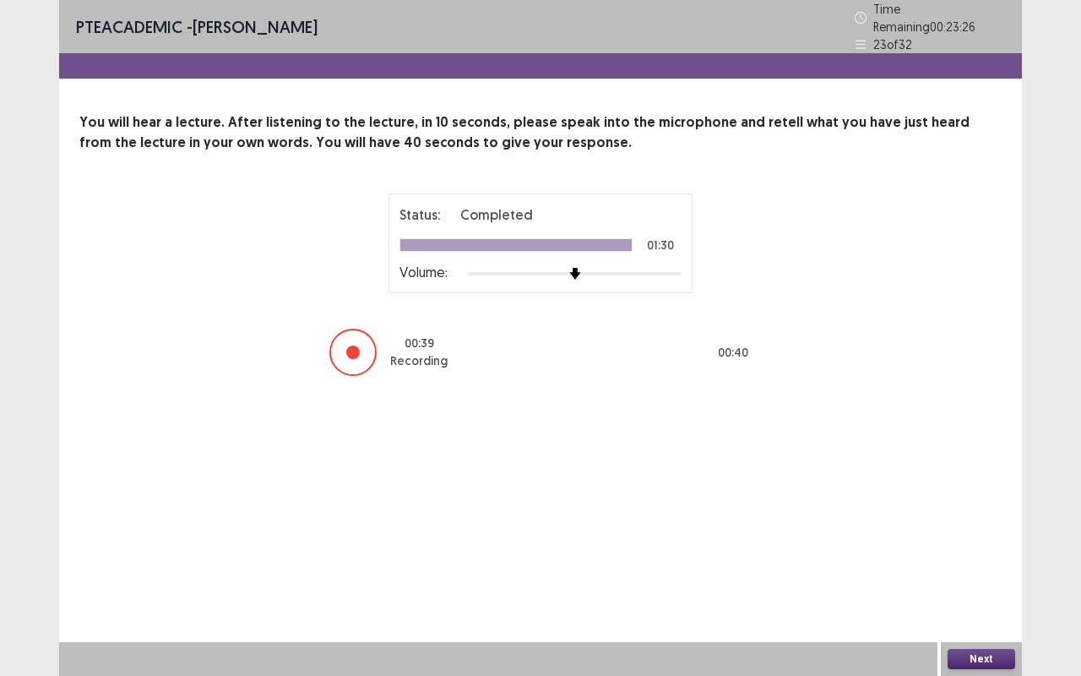
click at [963, 532] on div "PTE academic - [PERSON_NAME] Time Remaining 00 : 23 : 26 23 of 32 You will hear…" at bounding box center [540, 338] width 963 height 676
click at [978, 532] on button "Next" at bounding box center [982, 659] width 68 height 20
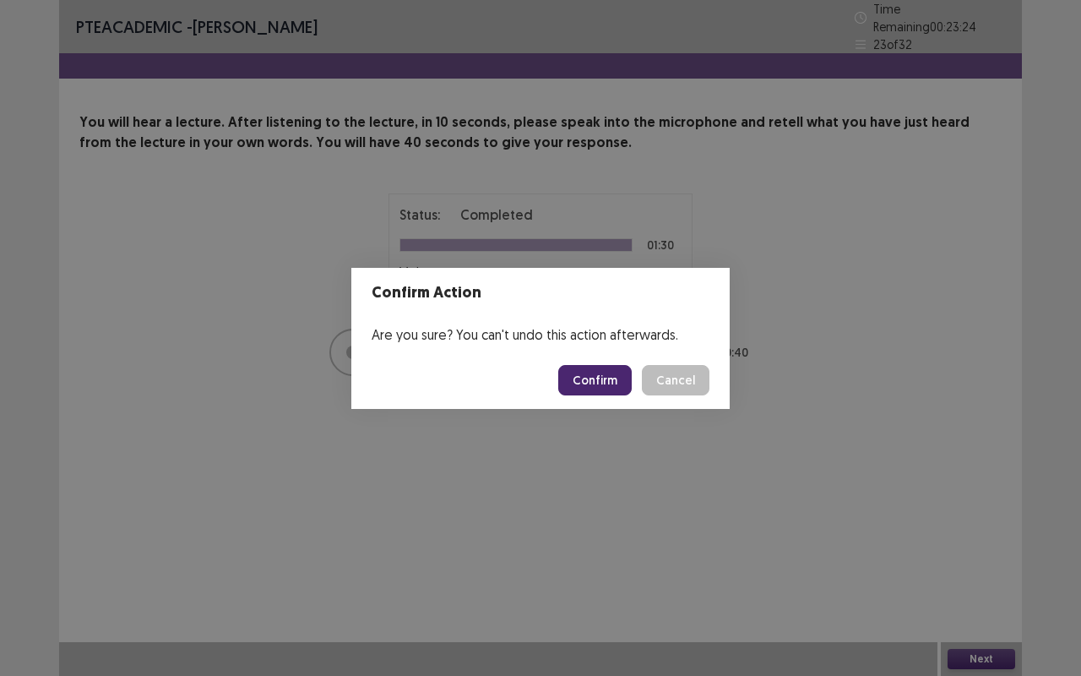
click at [596, 376] on button "Confirm" at bounding box center [595, 380] width 74 height 30
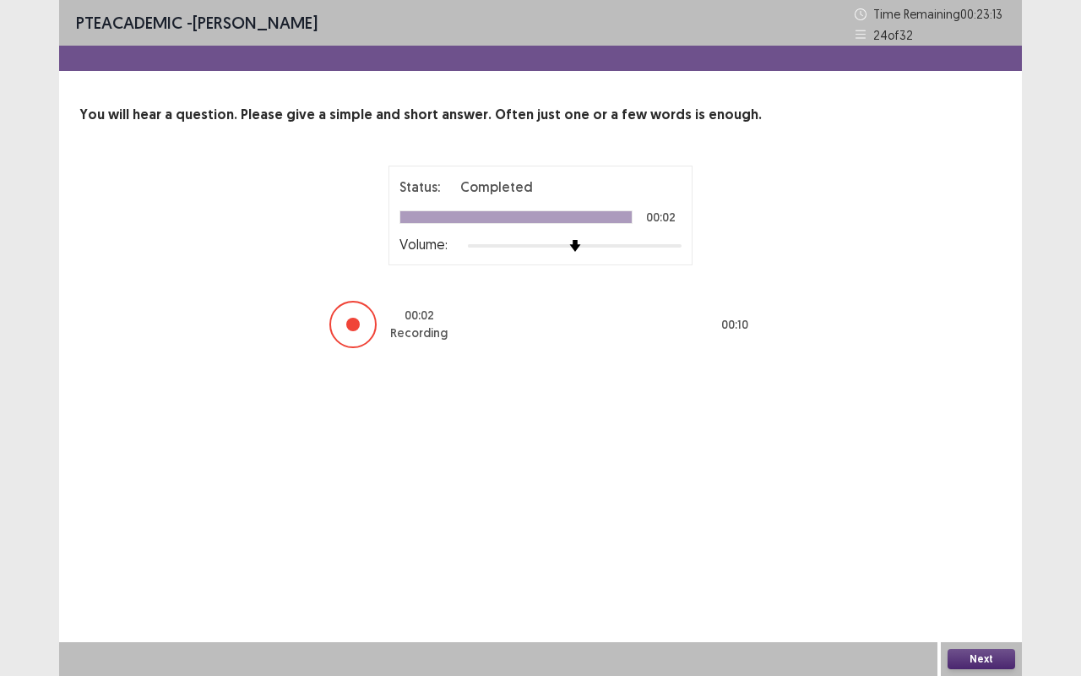
click at [965, 532] on button "Next" at bounding box center [982, 659] width 68 height 20
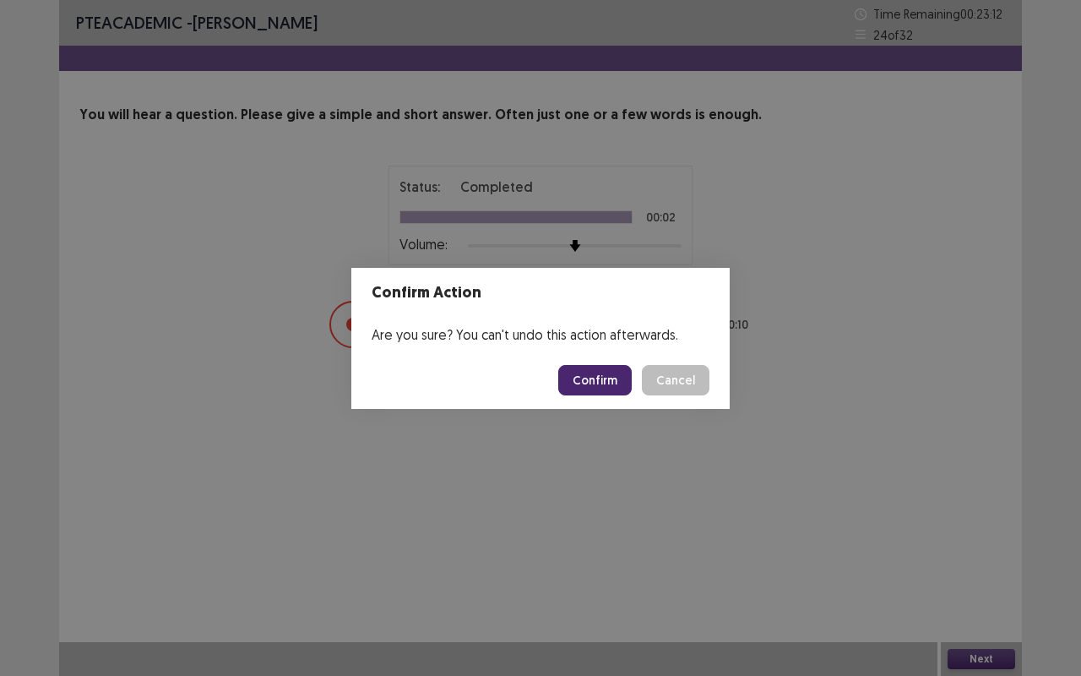
click at [598, 385] on button "Confirm" at bounding box center [595, 380] width 74 height 30
click at [806, 465] on div "Confirm Action Are you sure? You can't undo this action afterwards. Loading... …" at bounding box center [540, 338] width 1081 height 676
click at [794, 491] on div "Confirm Action Are you sure? You can't undo this action afterwards. Loading... …" at bounding box center [540, 338] width 1081 height 676
click at [789, 497] on html "PTE academic - [PERSON_NAME] Time Remaining 00 : 23 : 12 24 of 32 You will hear…" at bounding box center [540, 338] width 1081 height 676
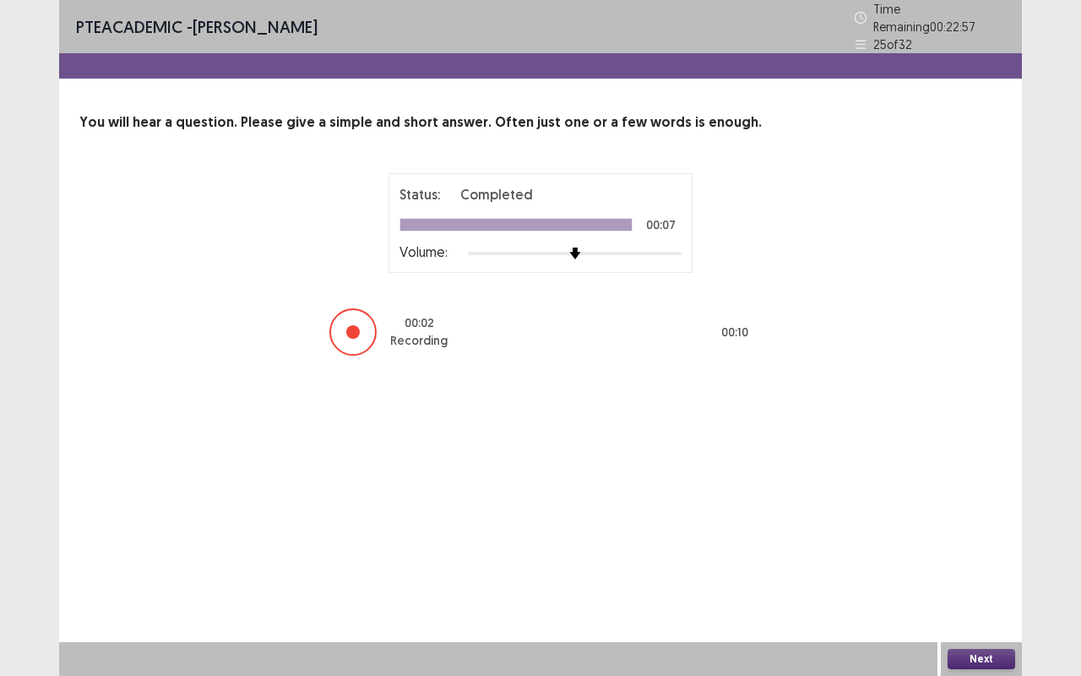
click at [983, 532] on button "Next" at bounding box center [982, 659] width 68 height 20
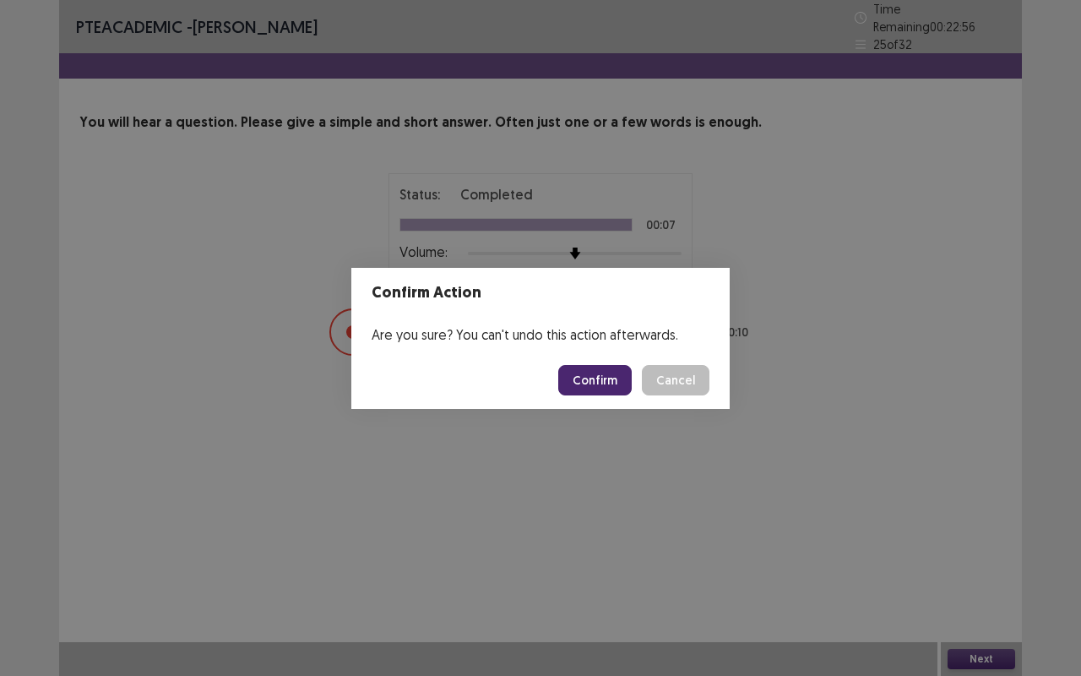
click at [601, 379] on button "Confirm" at bounding box center [595, 380] width 74 height 30
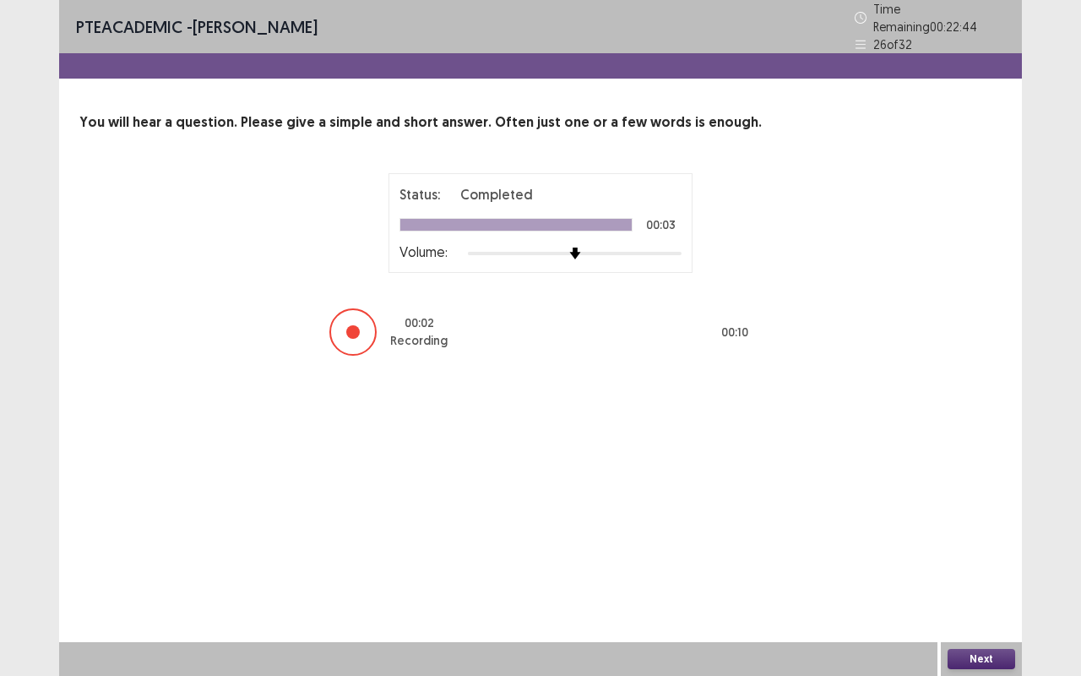
click at [980, 532] on button "Next" at bounding box center [982, 659] width 68 height 20
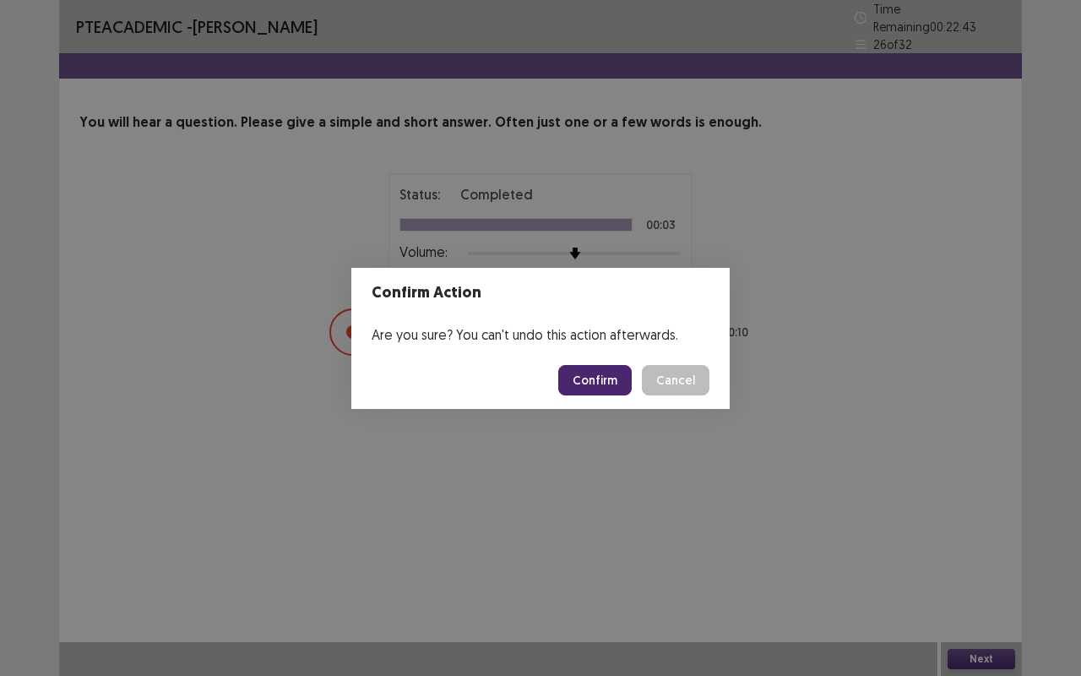
click at [601, 384] on button "Confirm" at bounding box center [595, 380] width 74 height 30
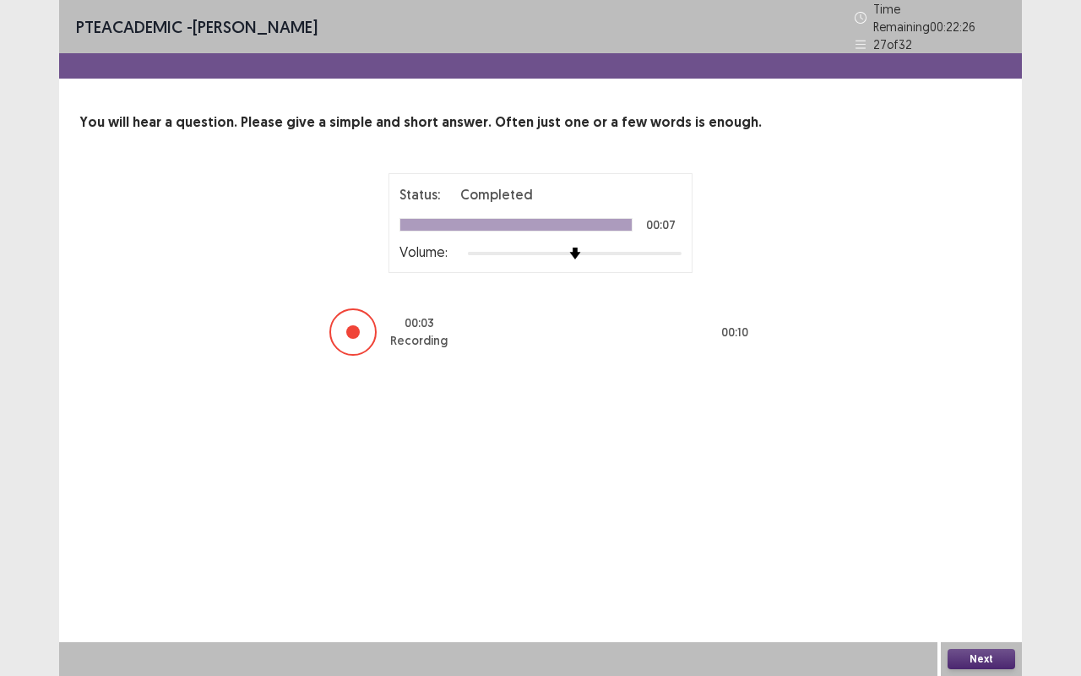
click at [981, 532] on button "Next" at bounding box center [982, 659] width 68 height 20
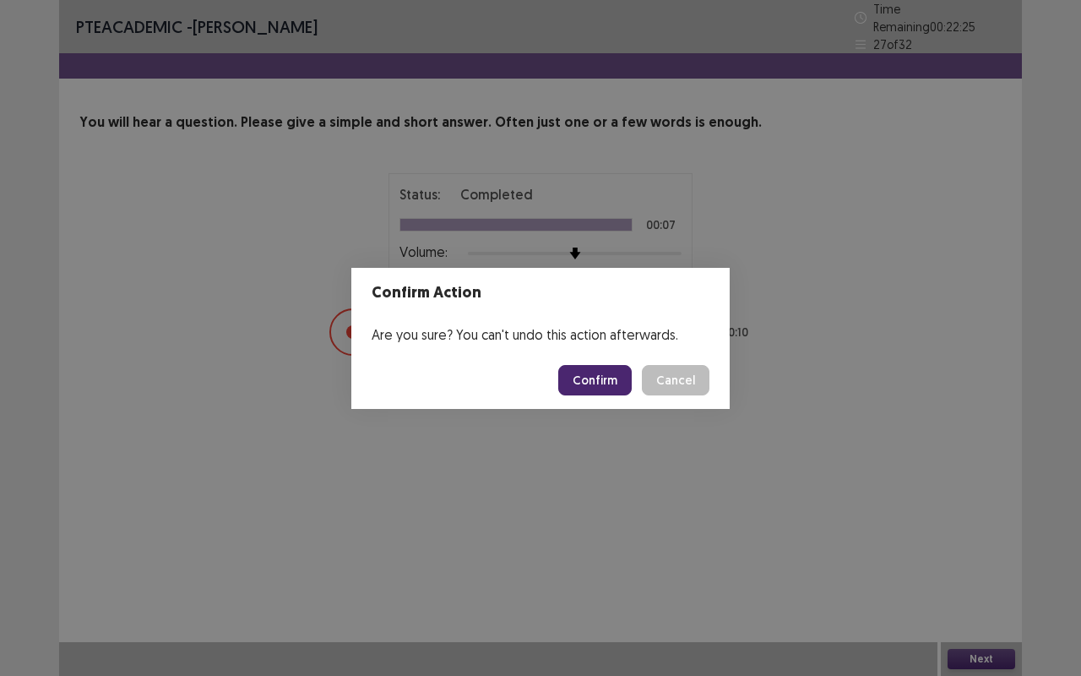
click at [600, 392] on button "Confirm" at bounding box center [595, 380] width 74 height 30
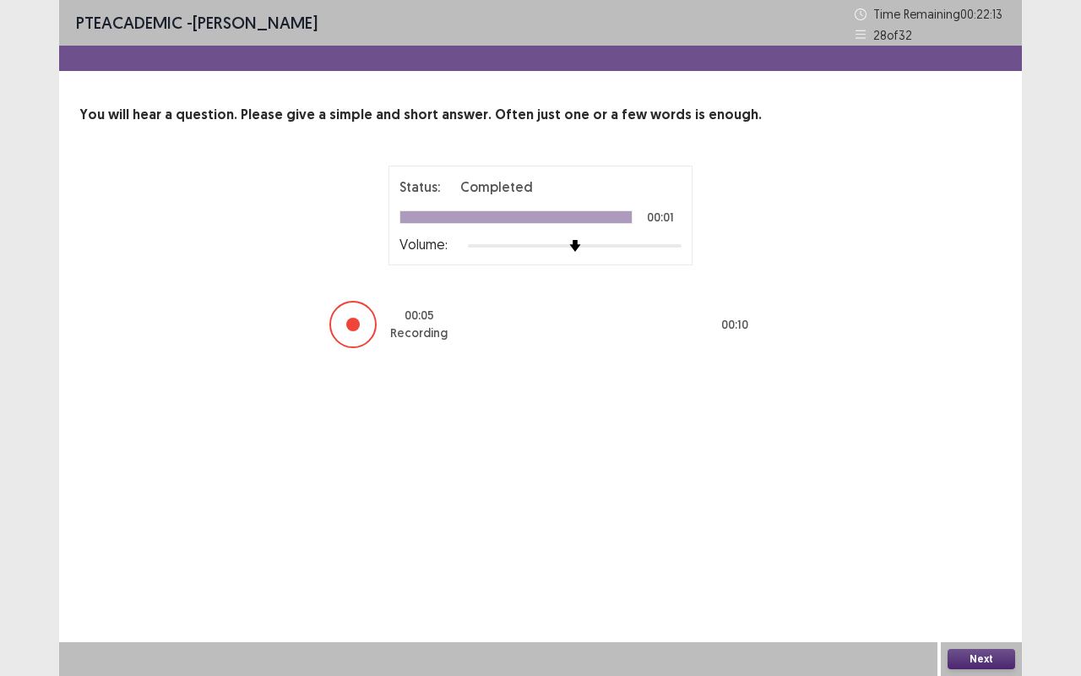
click at [975, 532] on button "Next" at bounding box center [982, 659] width 68 height 20
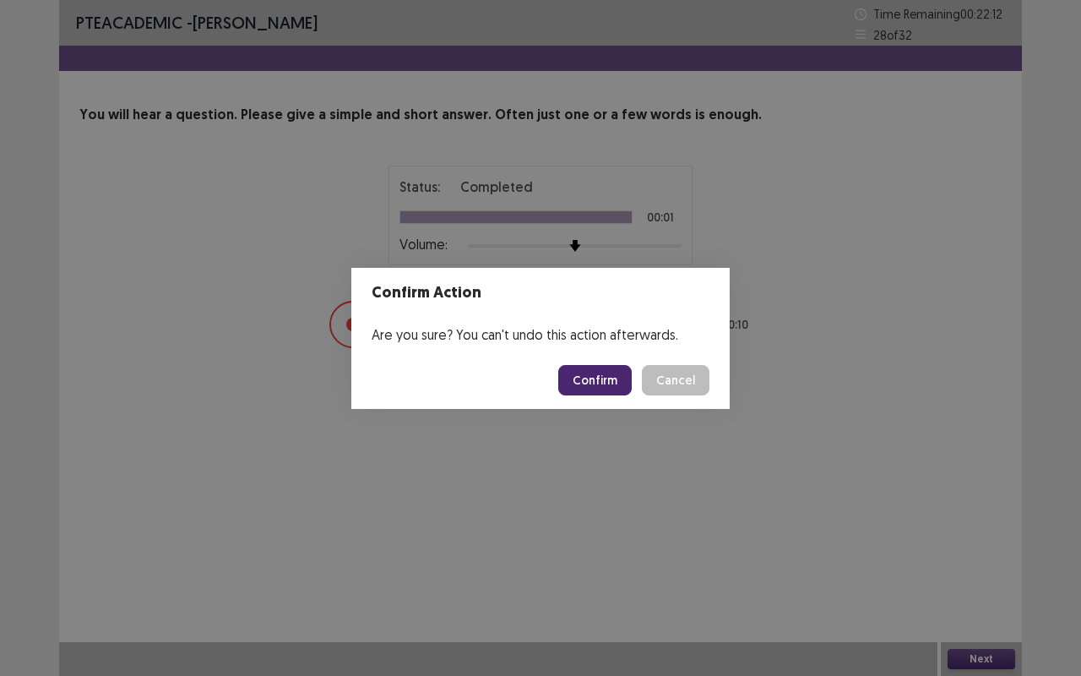
click at [604, 380] on button "Confirm" at bounding box center [595, 380] width 74 height 30
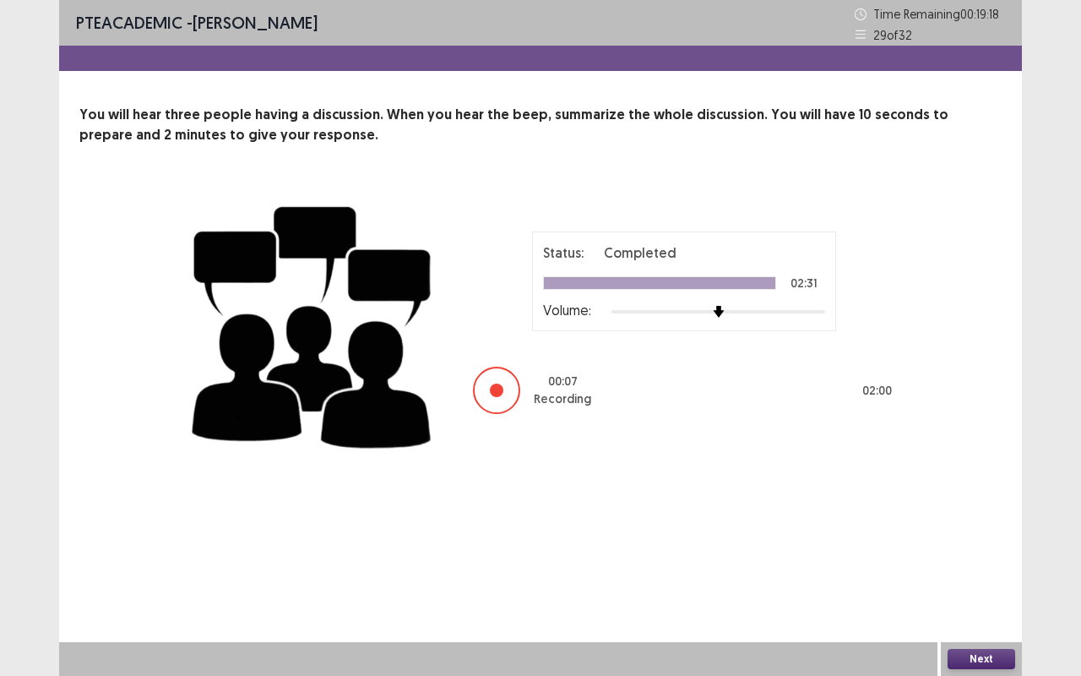
drag, startPoint x: 604, startPoint y: 380, endPoint x: 665, endPoint y: 422, distance: 74.1
click at [665, 422] on div "Status: Completed 02:31 Volume: 00 : 07 Recording 02 : 00" at bounding box center [541, 324] width 710 height 276
click at [959, 532] on button "Next" at bounding box center [982, 659] width 68 height 20
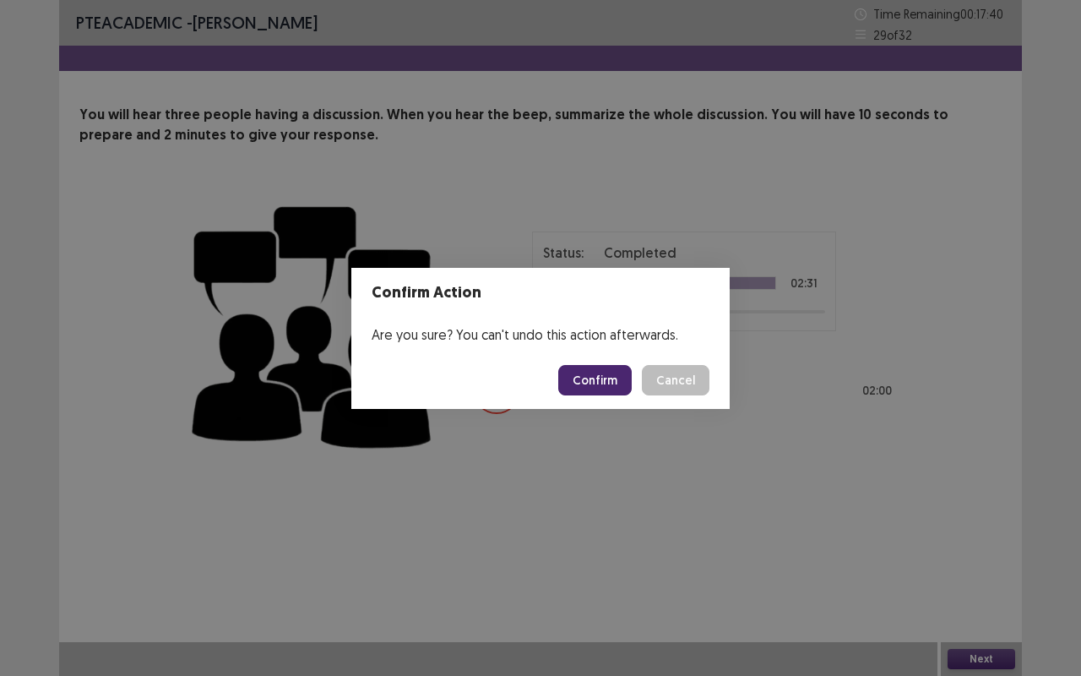
click at [613, 367] on button "Confirm" at bounding box center [595, 380] width 74 height 30
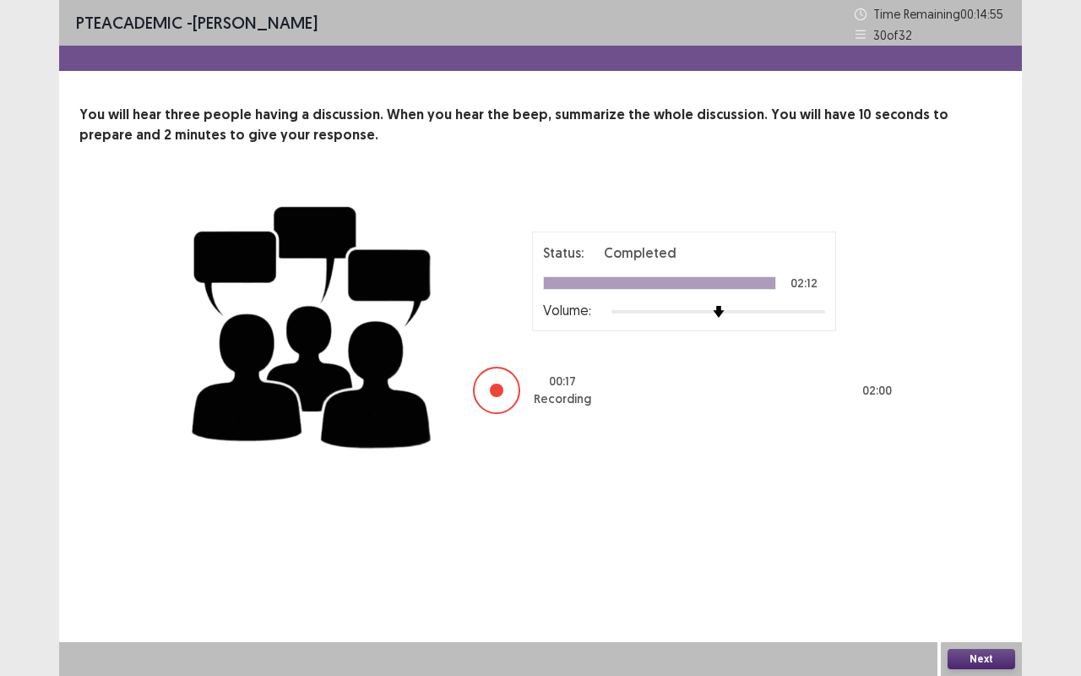
click at [665, 422] on div "Status: Completed 02:12 Volume: 00 : 17 Recording 02 : 00" at bounding box center [541, 324] width 710 height 276
click at [987, 532] on button "Next" at bounding box center [982, 659] width 68 height 20
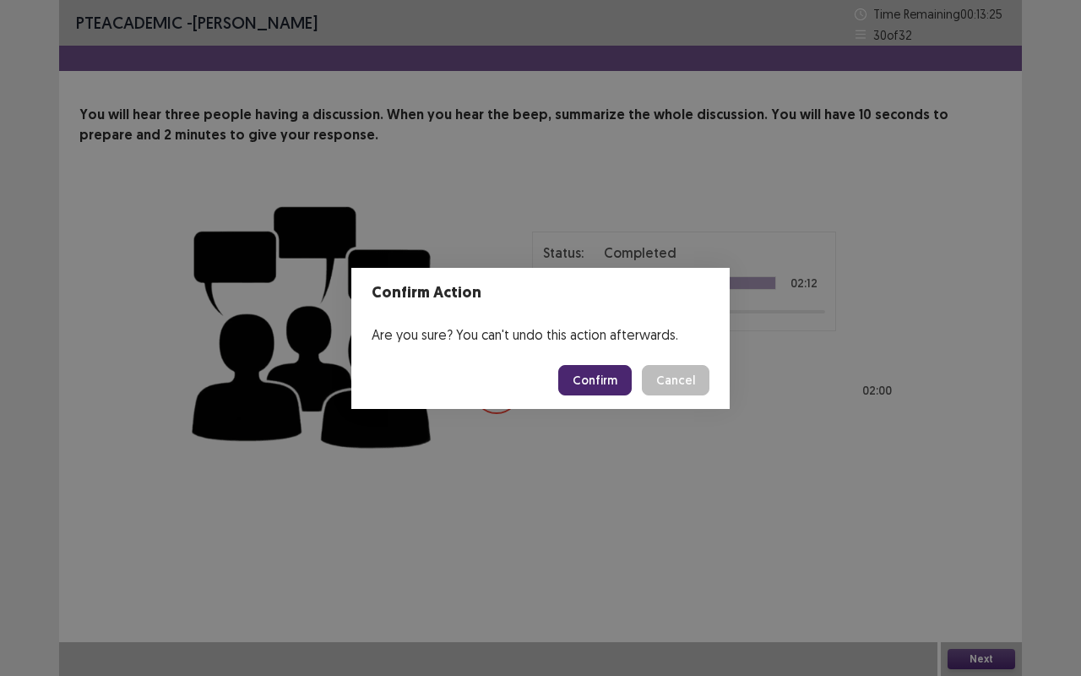
click at [615, 388] on button "Confirm" at bounding box center [595, 380] width 74 height 30
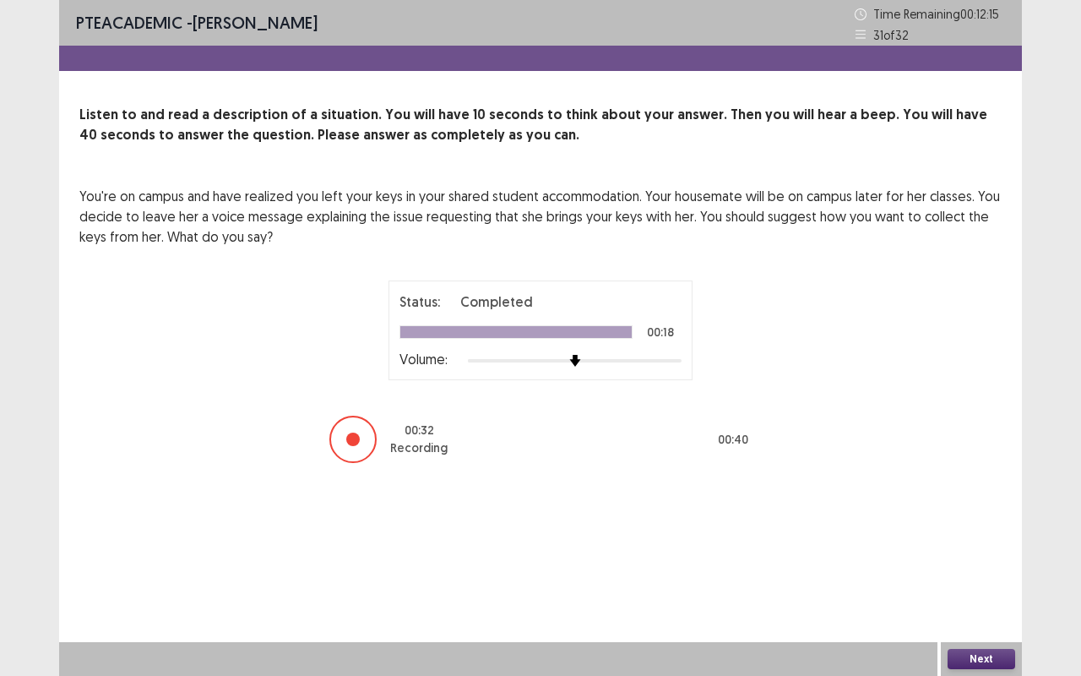
click at [973, 532] on button "Next" at bounding box center [982, 659] width 68 height 20
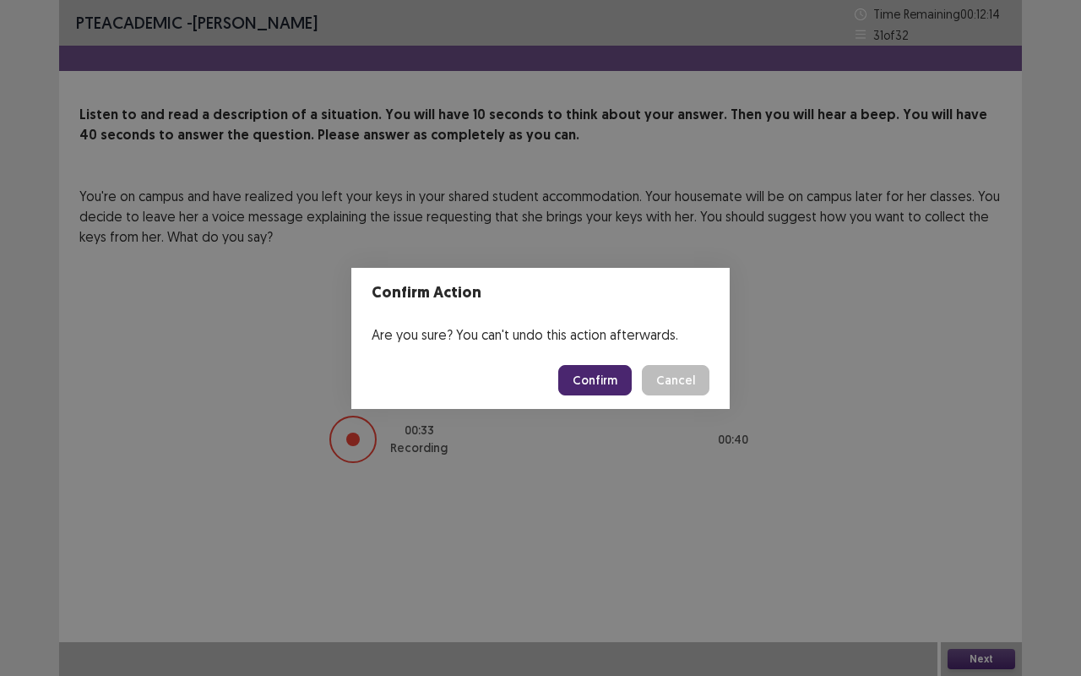
click at [600, 393] on button "Confirm" at bounding box center [595, 380] width 74 height 30
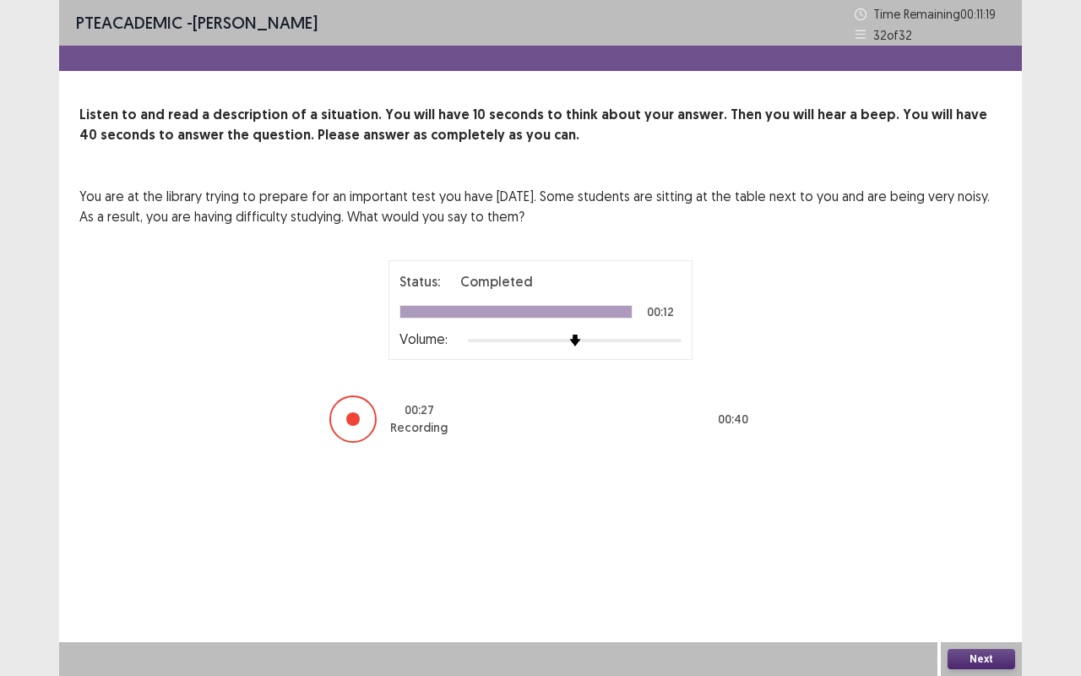
click at [980, 532] on button "Next" at bounding box center [982, 659] width 68 height 20
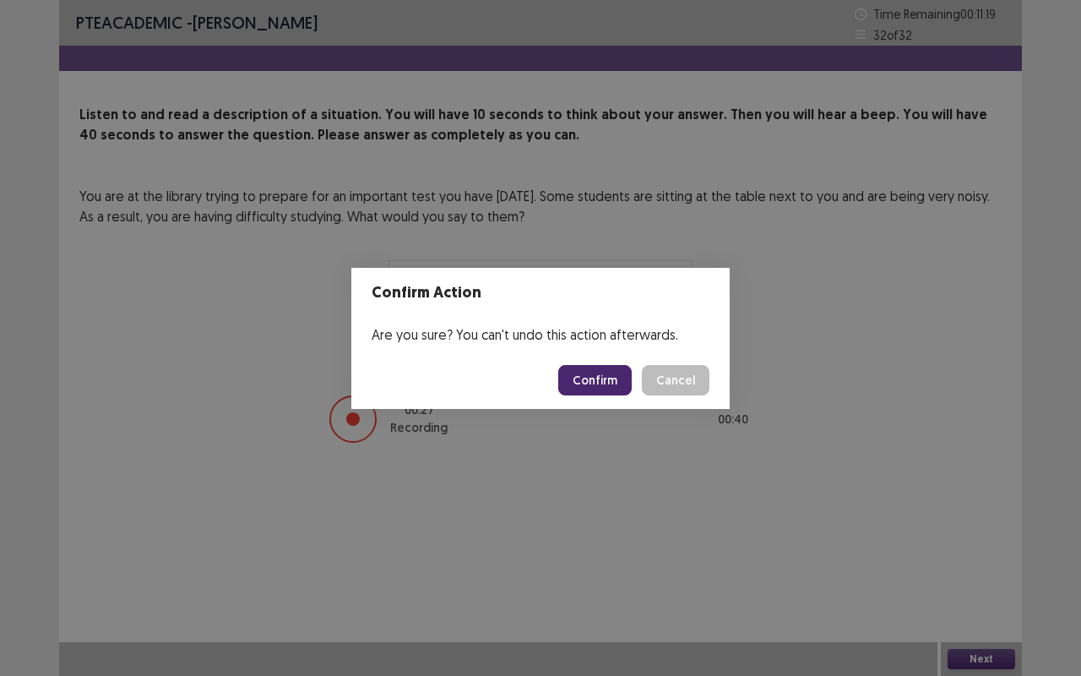
click at [594, 370] on button "Confirm" at bounding box center [595, 380] width 74 height 30
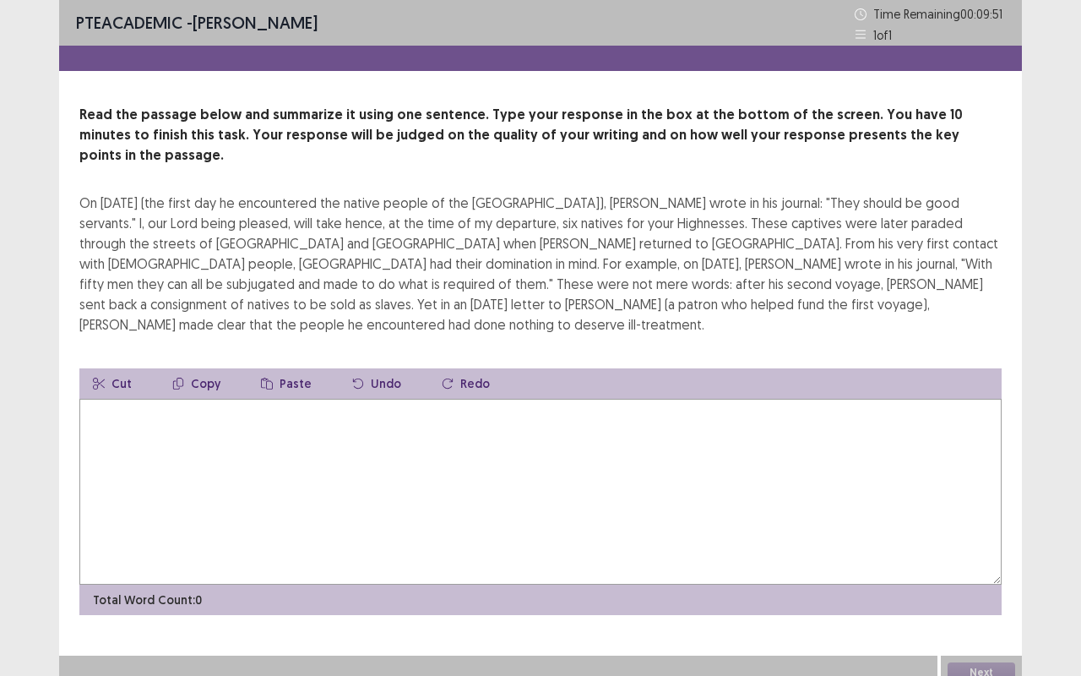
click at [504, 418] on textarea at bounding box center [540, 492] width 923 height 186
click at [426, 399] on textarea "**********" at bounding box center [540, 492] width 923 height 186
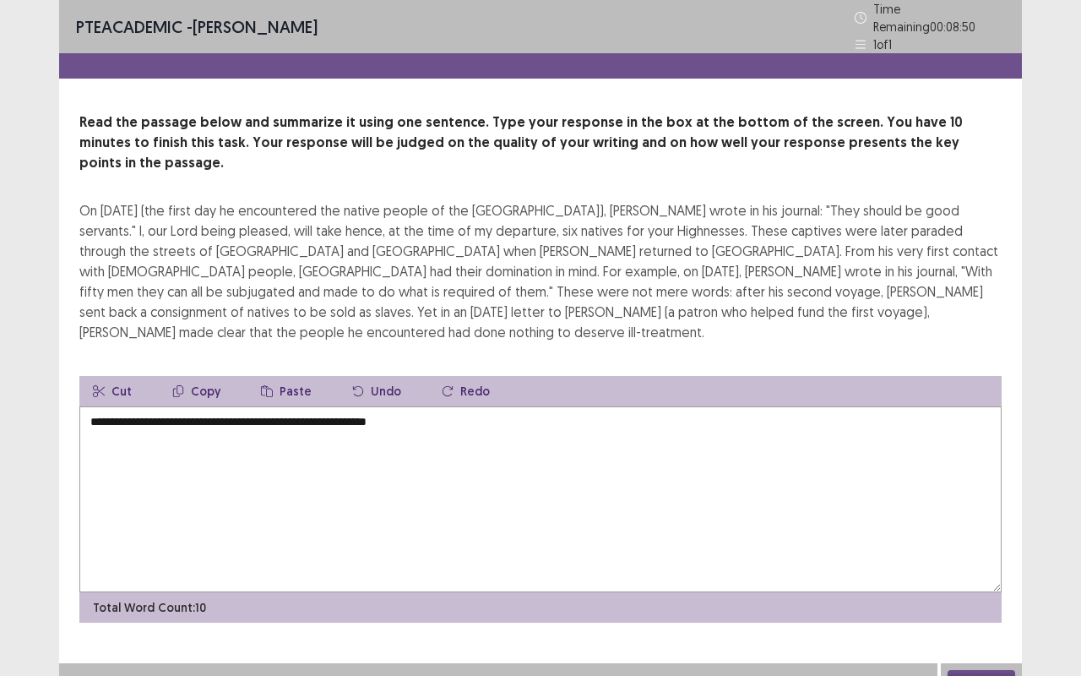
click at [284, 406] on textarea "**********" at bounding box center [540, 499] width 923 height 186
click at [477, 406] on textarea "**********" at bounding box center [540, 499] width 923 height 186
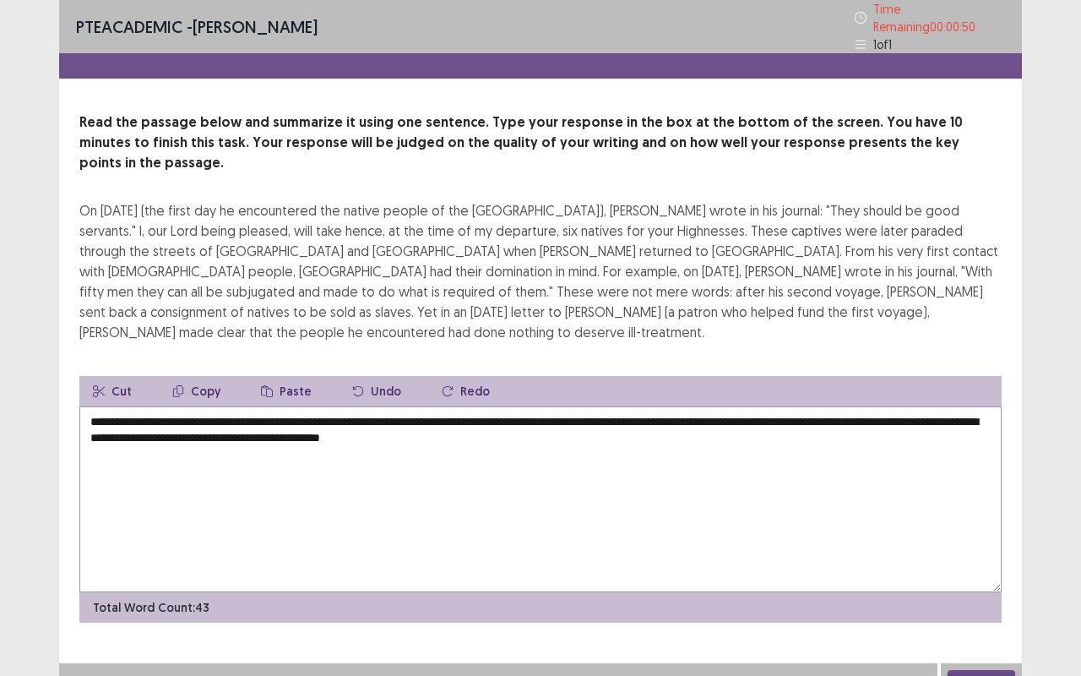
type textarea "**********"
click at [965, 532] on button "Next" at bounding box center [982, 680] width 68 height 20
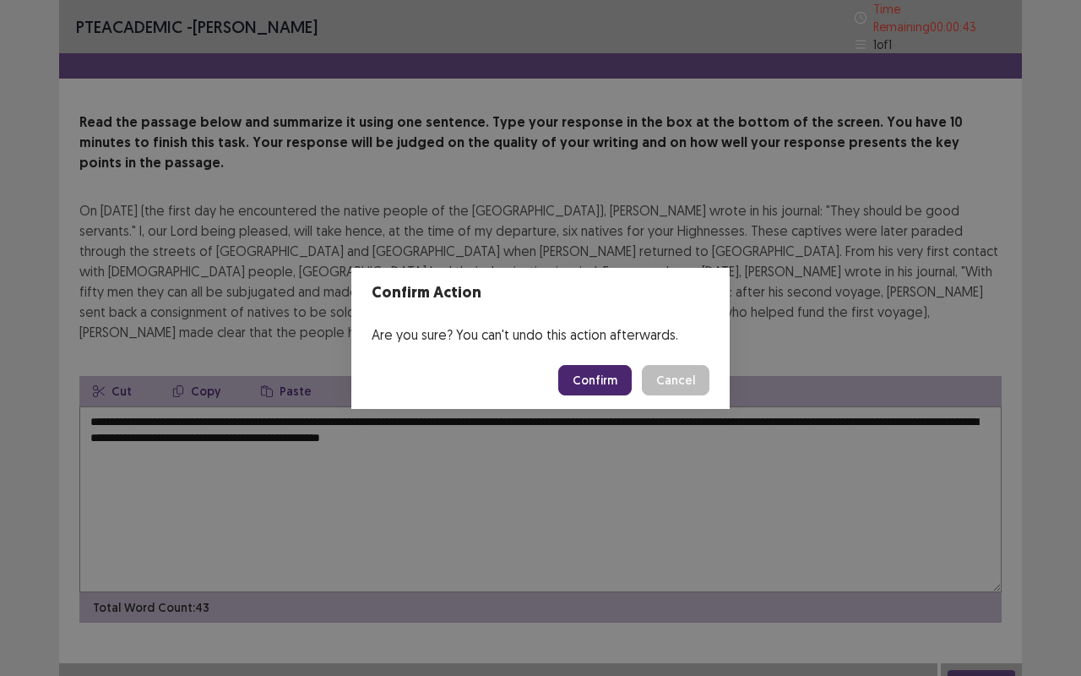
click at [587, 382] on button "Confirm" at bounding box center [595, 380] width 74 height 30
